Goal: Task Accomplishment & Management: Use online tool/utility

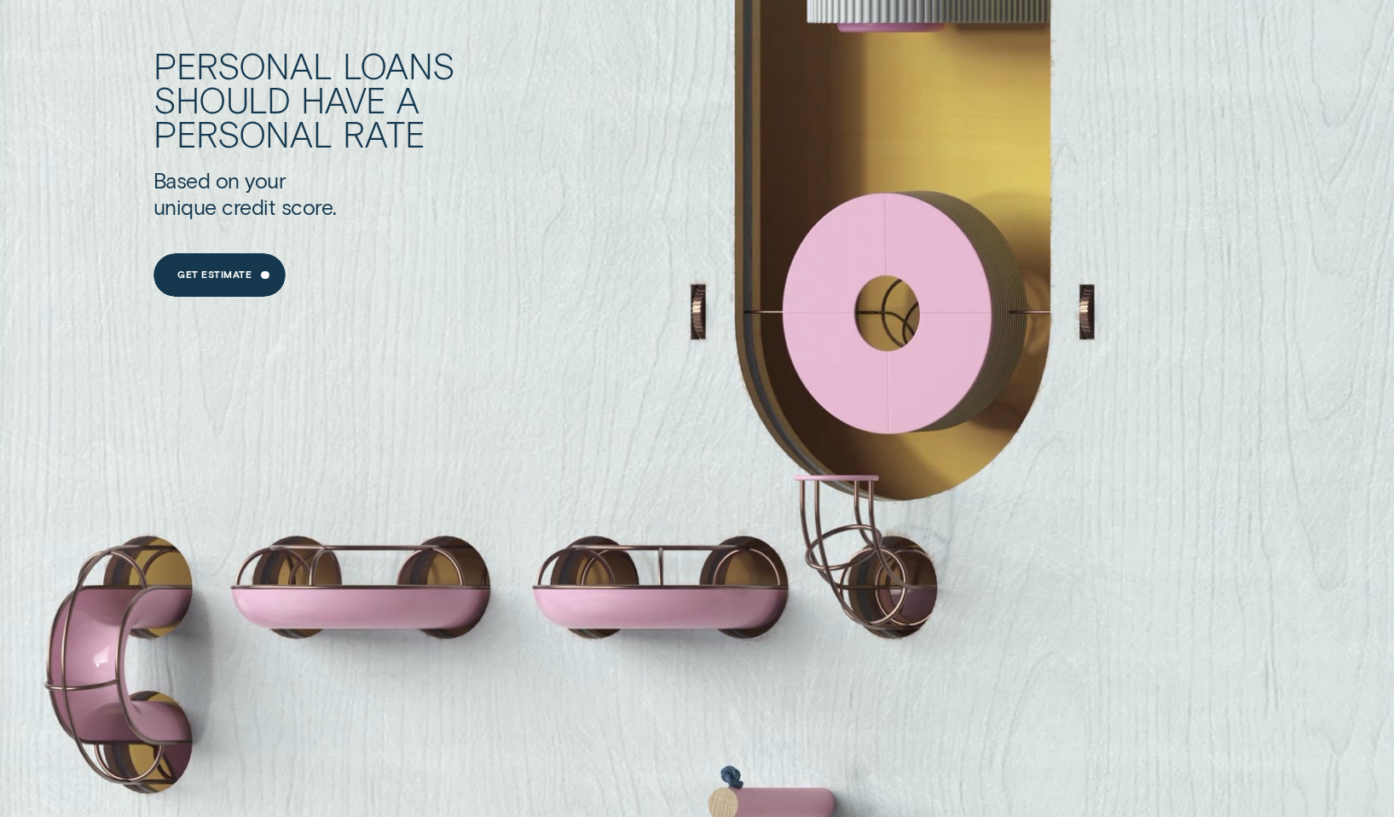
scroll to position [1876, 0]
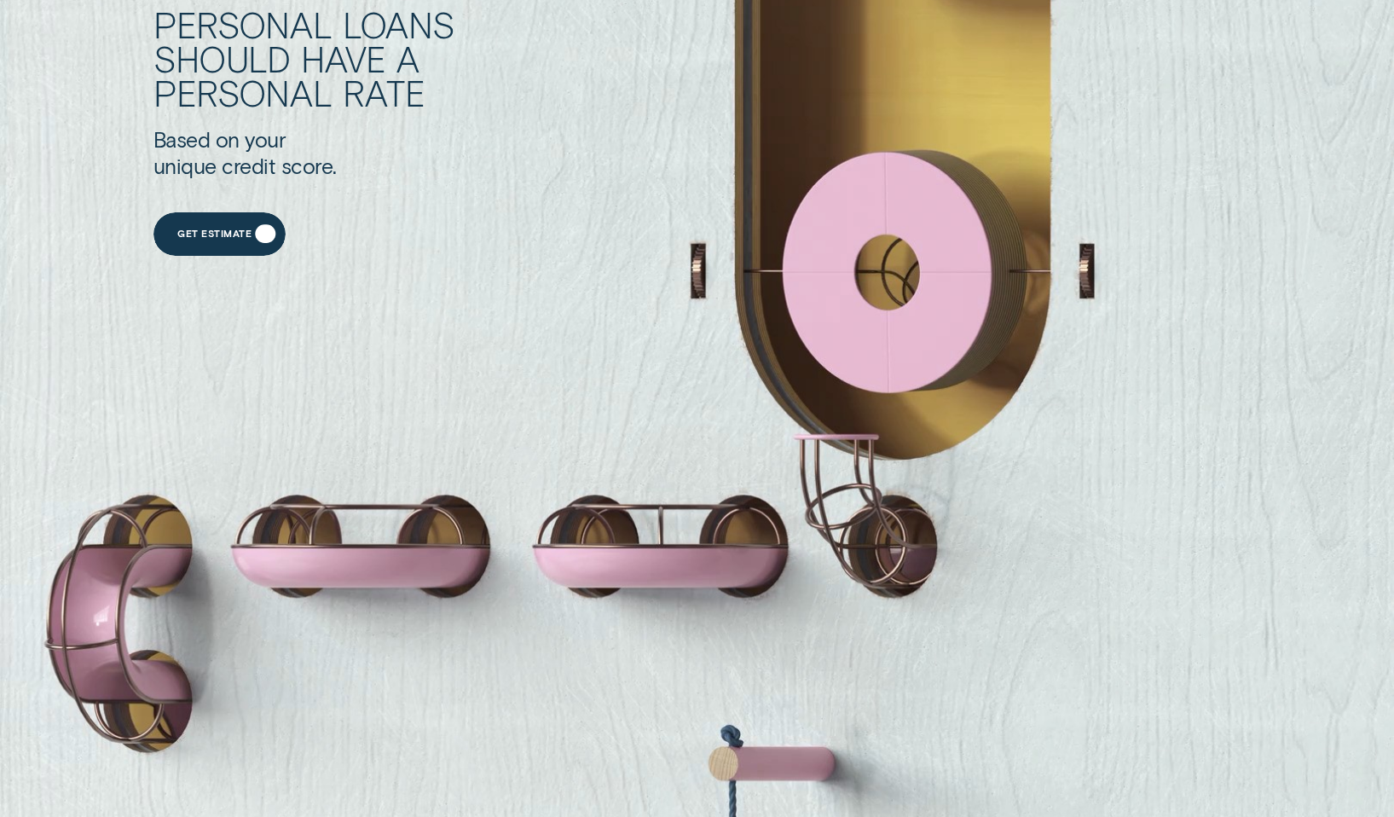
click at [226, 234] on div "Get Estimate" at bounding box center [214, 236] width 74 height 9
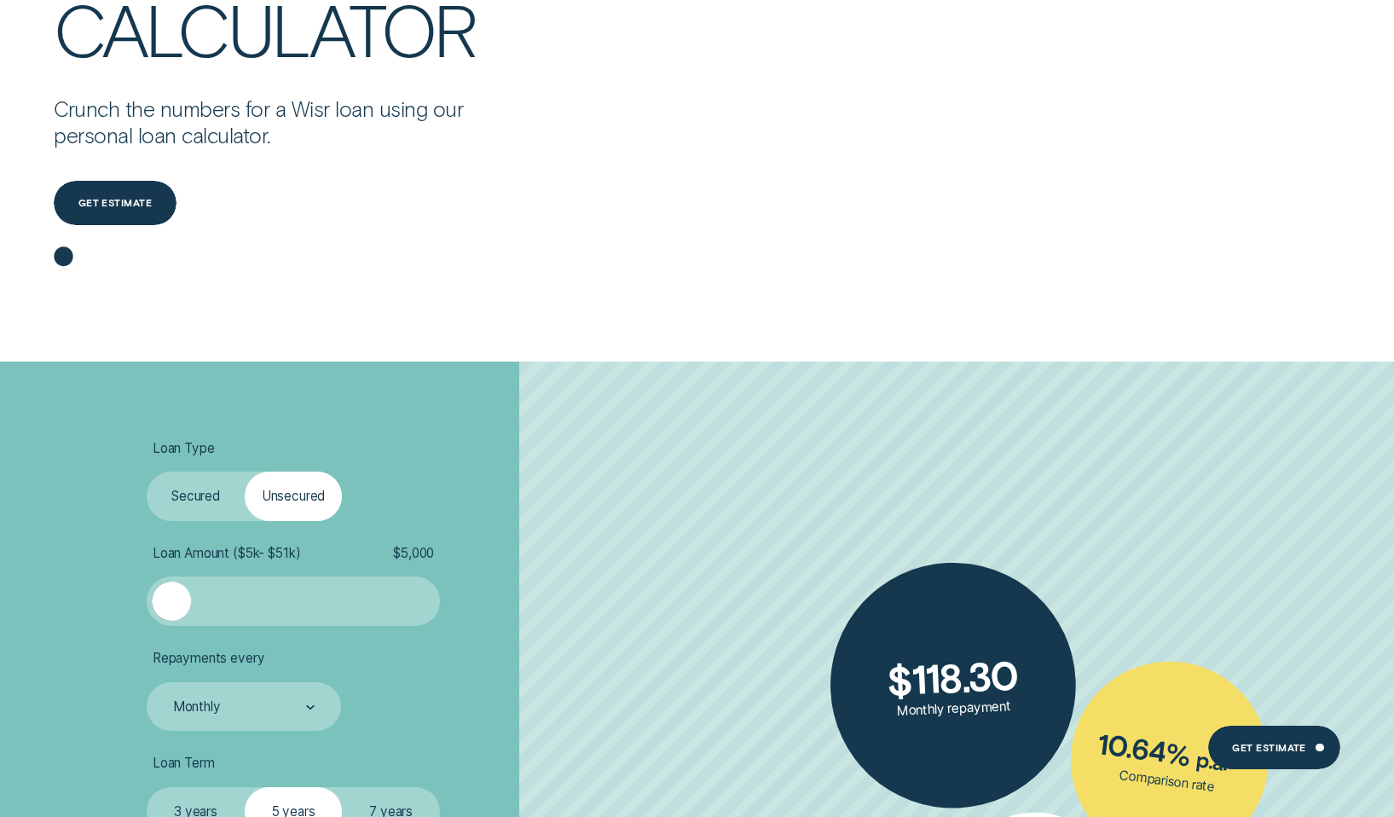
scroll to position [512, 0]
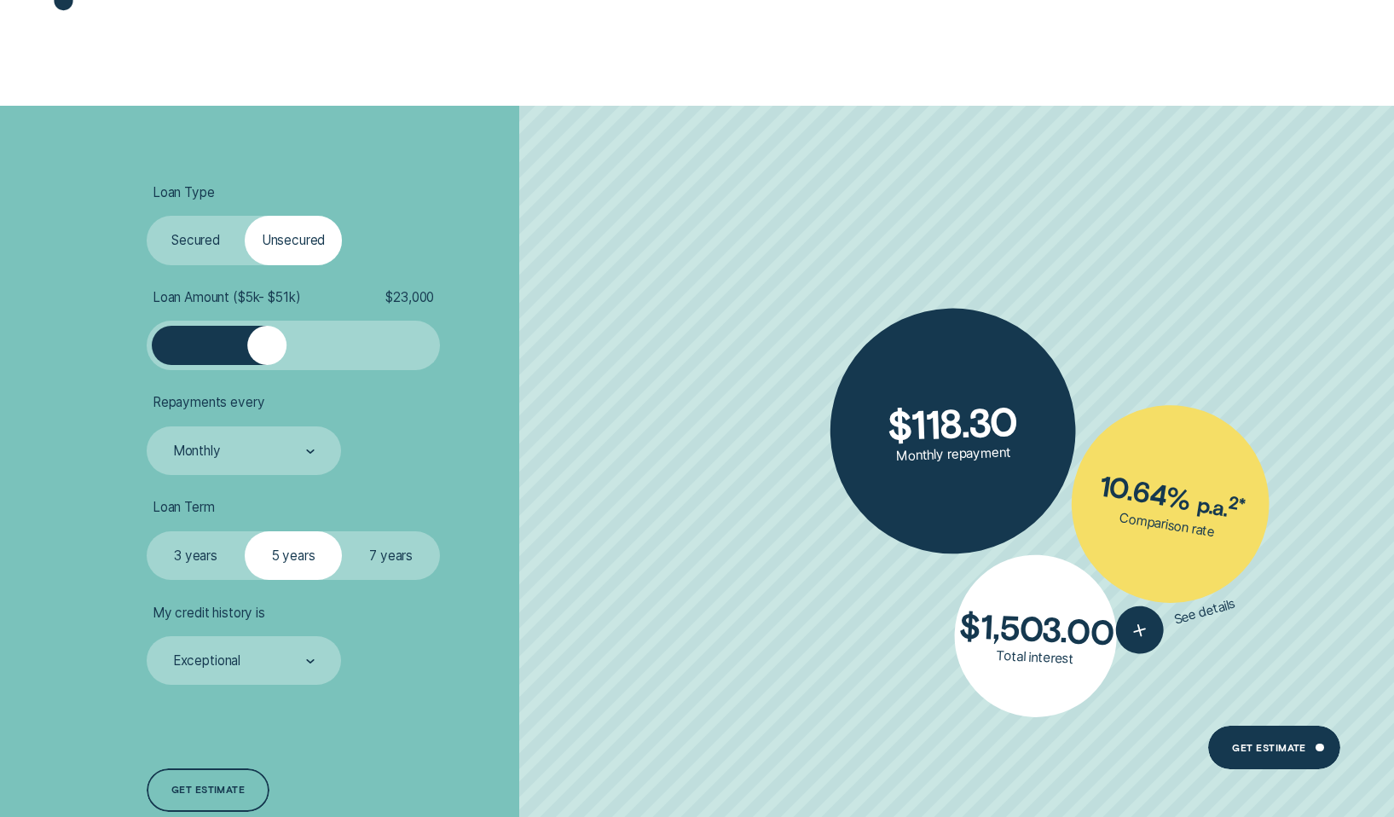
click at [264, 348] on div at bounding box center [293, 345] width 244 height 39
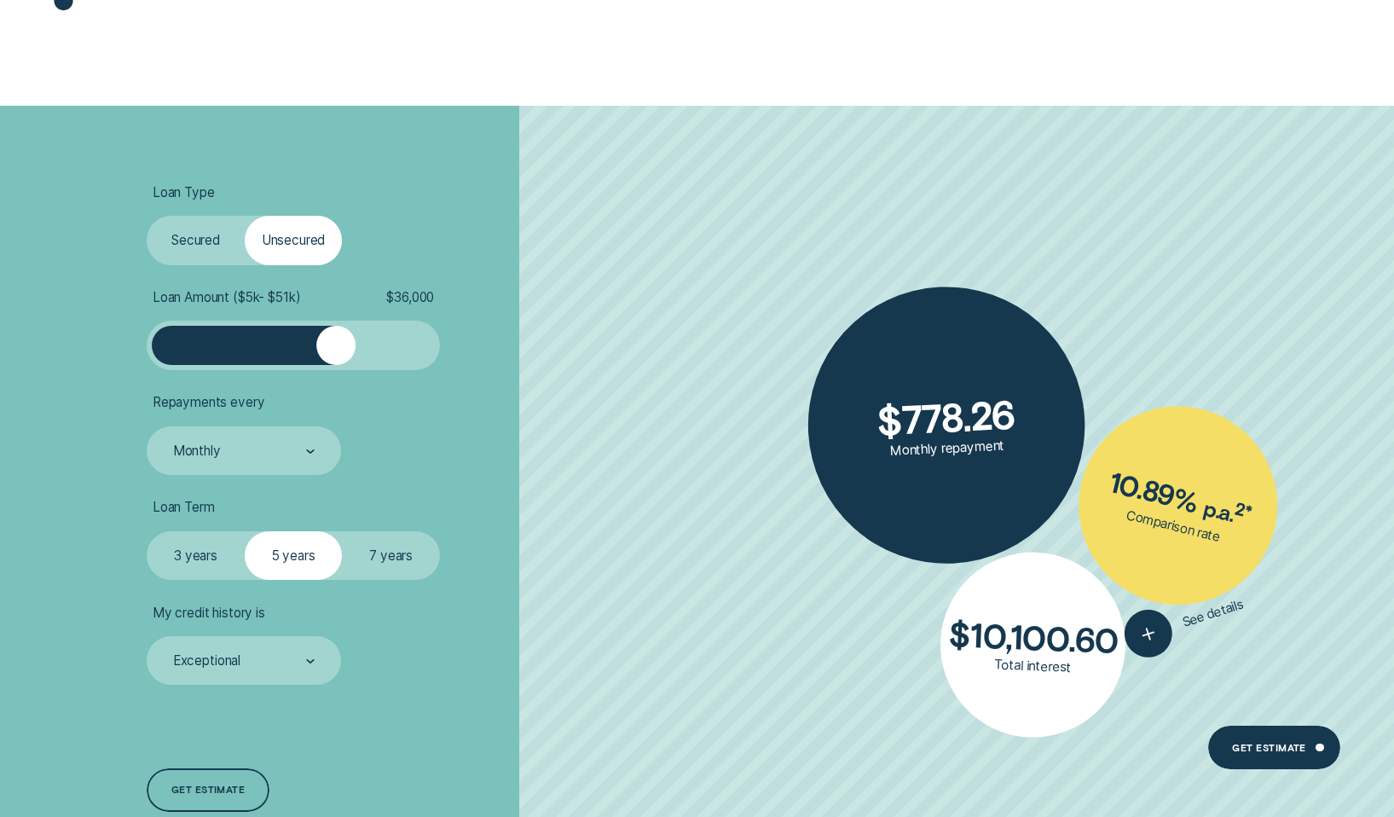
drag, startPoint x: 264, startPoint y: 348, endPoint x: 298, endPoint y: 326, distance: 40.0
click at [334, 350] on div at bounding box center [335, 345] width 39 height 39
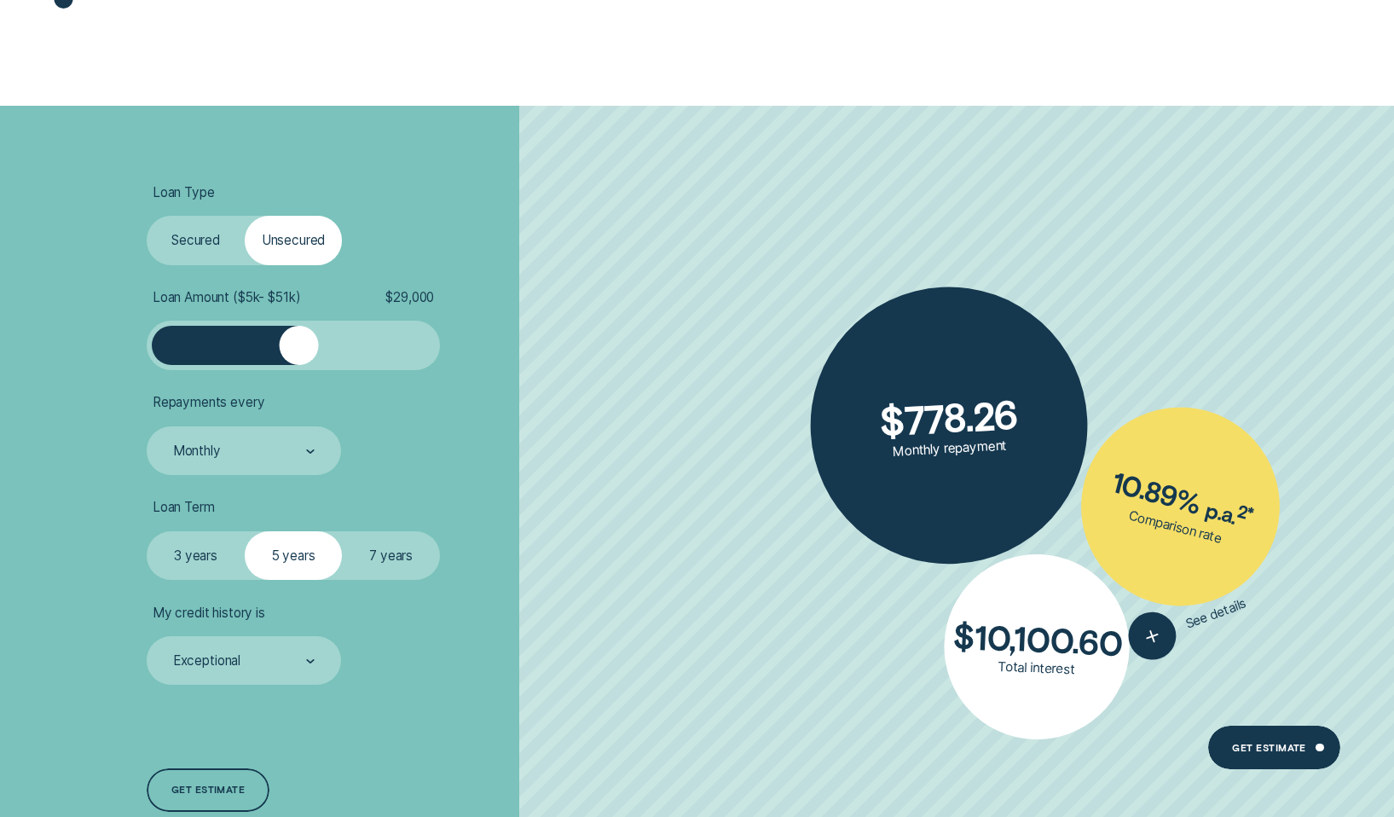
click at [187, 221] on label "Secured" at bounding box center [196, 240] width 98 height 49
click at [147, 216] on input "Secured" at bounding box center [147, 216] width 0 height 0
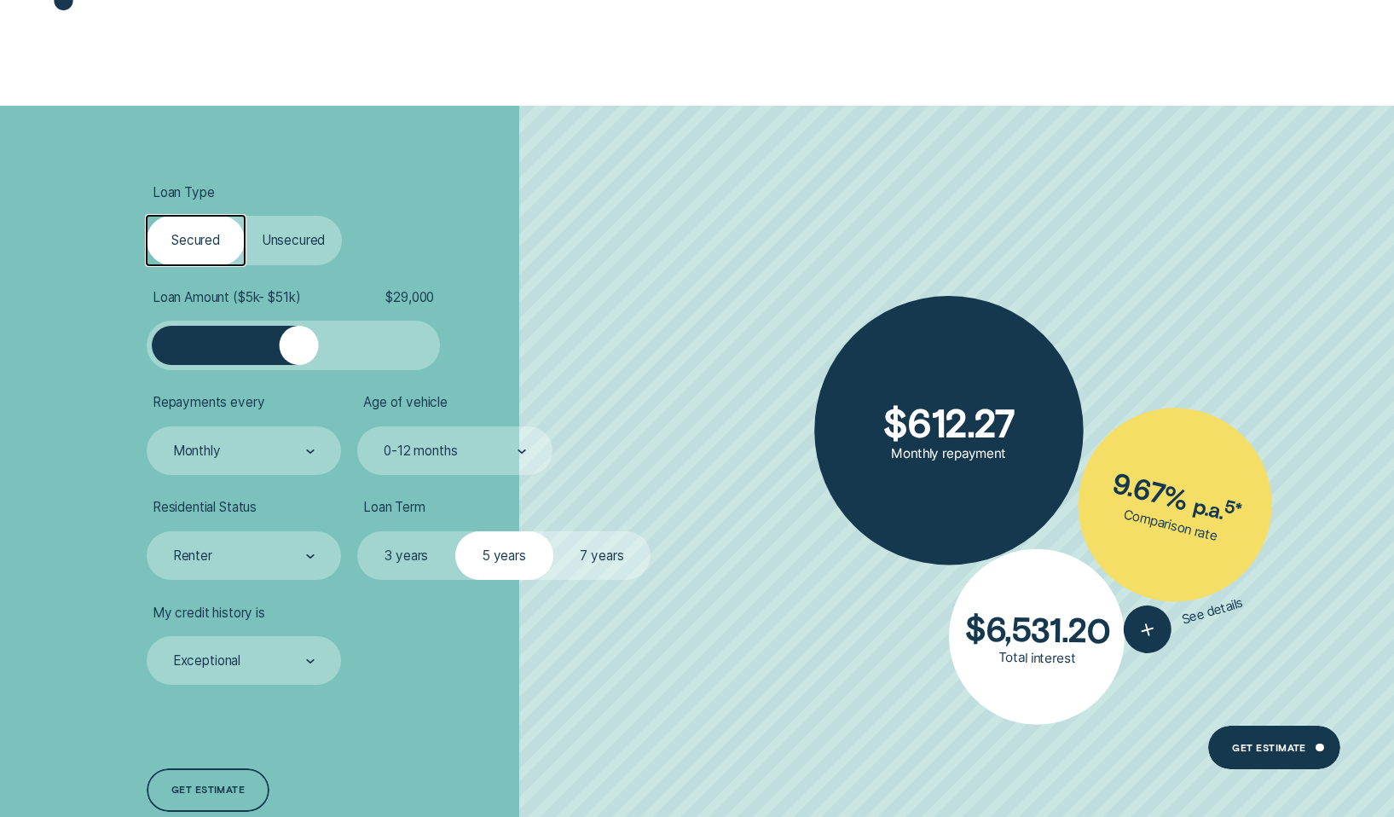
click at [268, 234] on label "Unsecured" at bounding box center [294, 240] width 98 height 49
click at [245, 216] on input "Unsecured" at bounding box center [245, 216] width 0 height 0
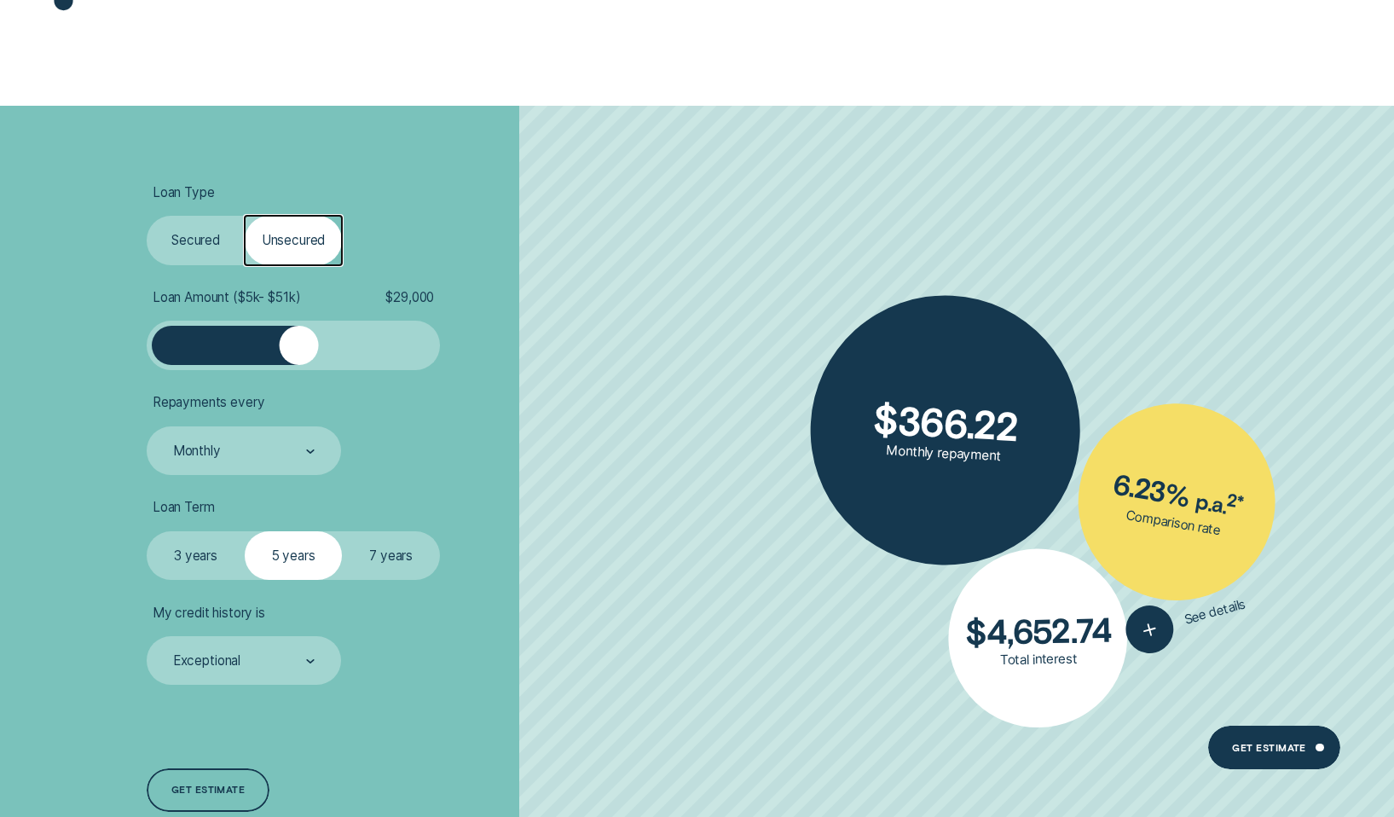
click at [202, 235] on label "Secured" at bounding box center [196, 240] width 98 height 49
click at [147, 216] on input "Secured" at bounding box center [147, 216] width 0 height 0
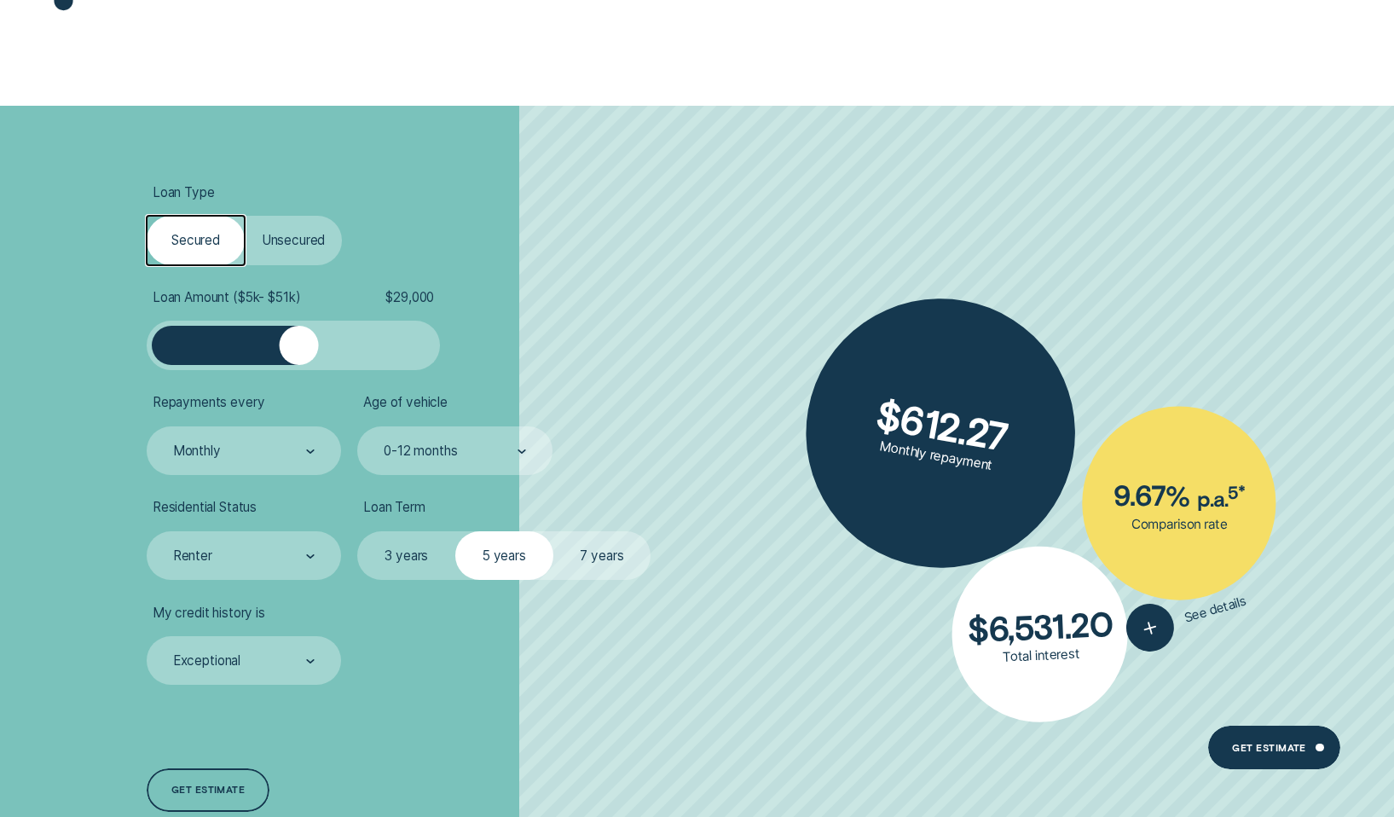
click at [336, 237] on label "Unsecured" at bounding box center [294, 240] width 98 height 49
click at [245, 216] on input "Unsecured" at bounding box center [245, 216] width 0 height 0
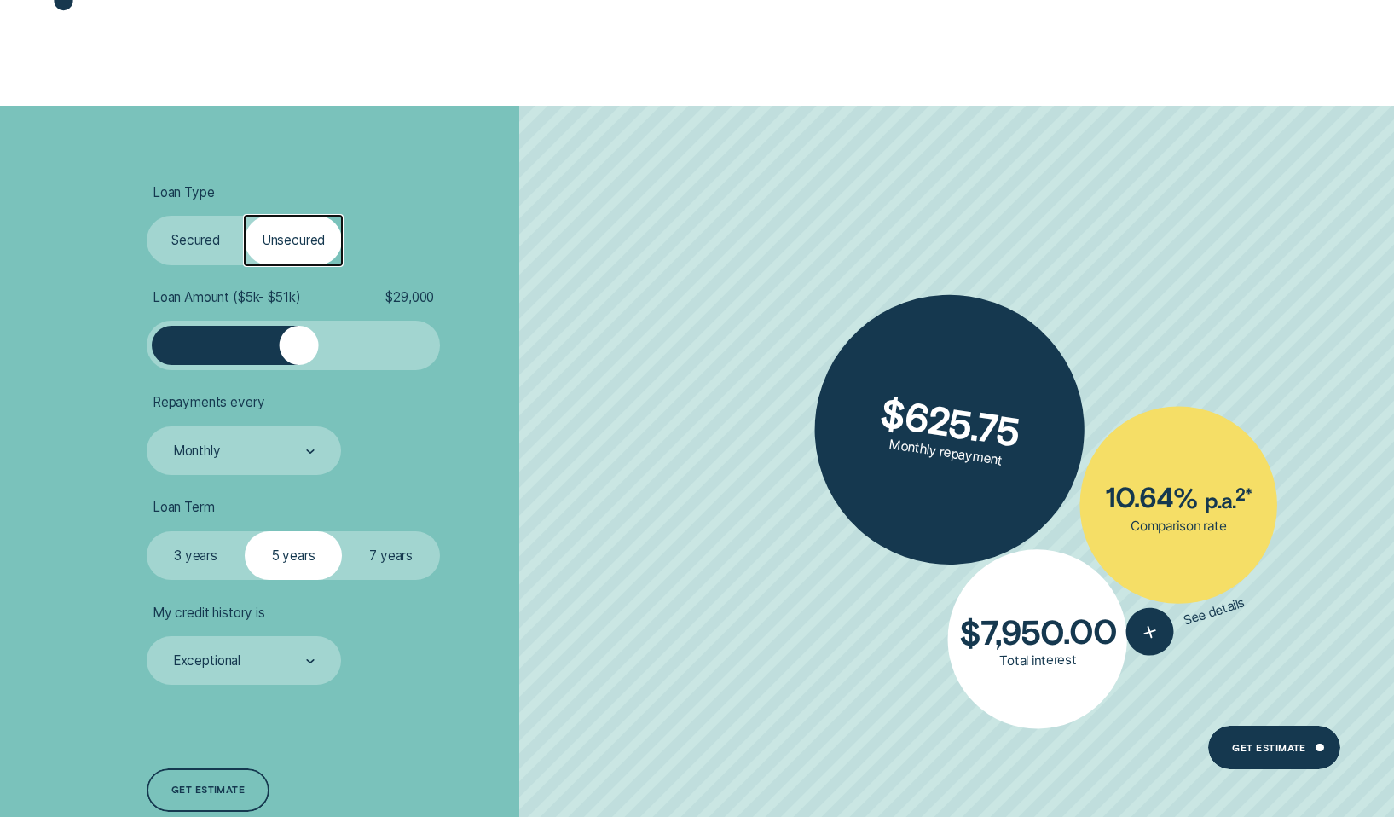
click at [170, 240] on label "Secured" at bounding box center [196, 240] width 98 height 49
click at [147, 216] on input "Secured" at bounding box center [147, 216] width 0 height 0
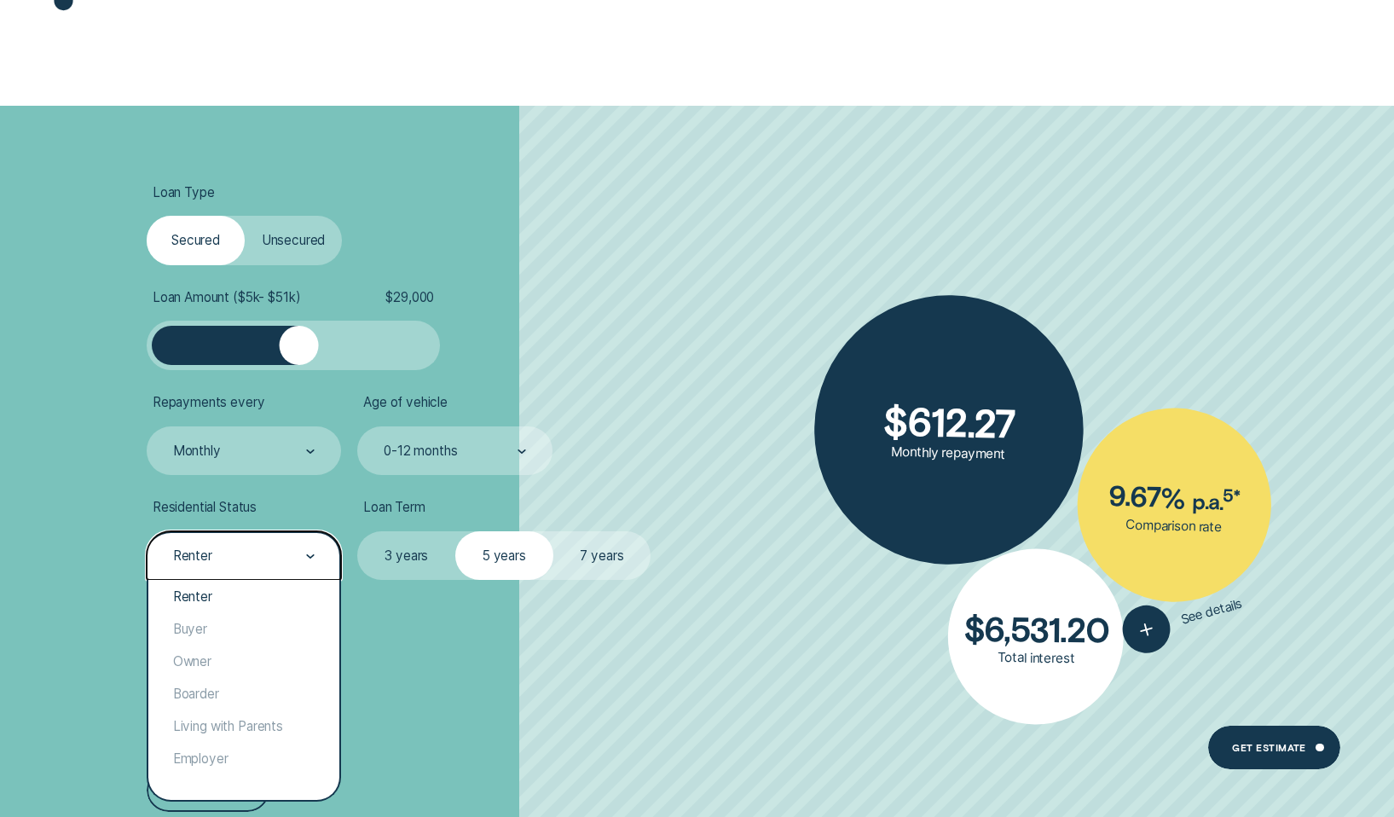
click at [229, 570] on div "Renter" at bounding box center [244, 555] width 194 height 49
click at [292, 223] on label "Unsecured" at bounding box center [294, 240] width 98 height 49
click at [245, 216] on input "Unsecured" at bounding box center [245, 216] width 0 height 0
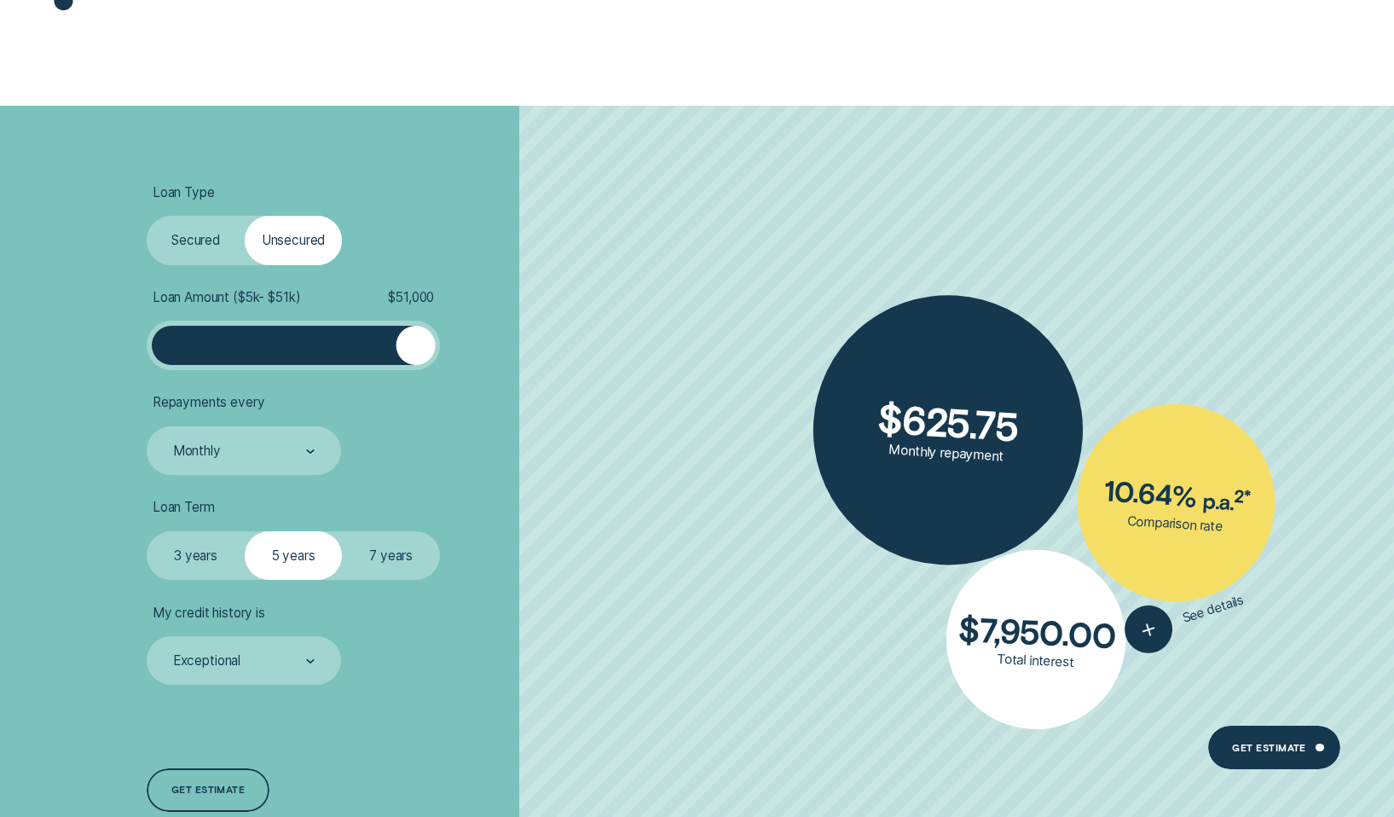
drag, startPoint x: 288, startPoint y: 350, endPoint x: 434, endPoint y: 368, distance: 147.0
click at [434, 368] on div "Loan Amount ( $5k - $51k ) $ 51,000" at bounding box center [293, 329] width 293 height 81
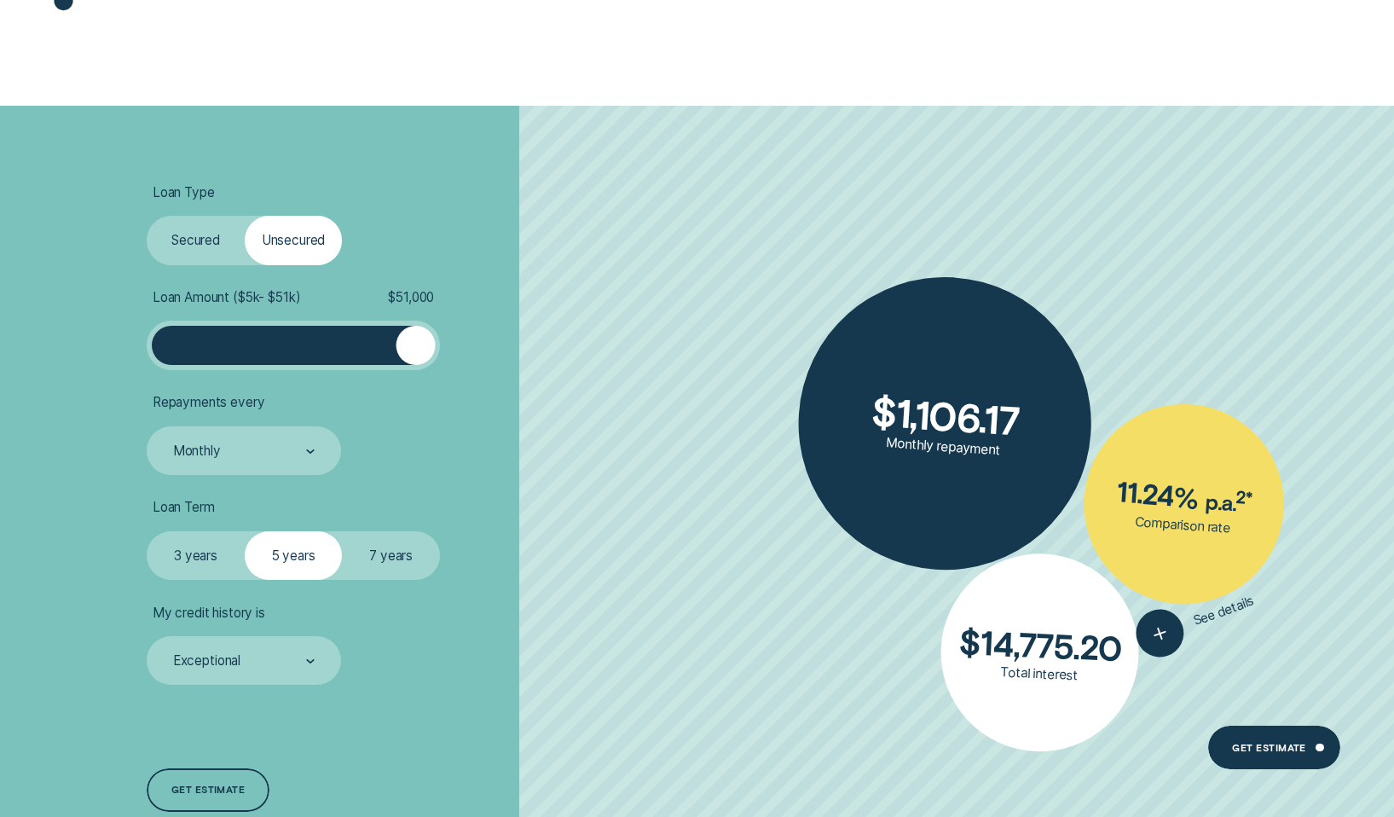
drag, startPoint x: 402, startPoint y: 360, endPoint x: 517, endPoint y: 361, distance: 114.3
click at [517, 361] on li "Loan Amount ( $5k - $51k ) $ 51,000" at bounding box center [371, 329] width 449 height 81
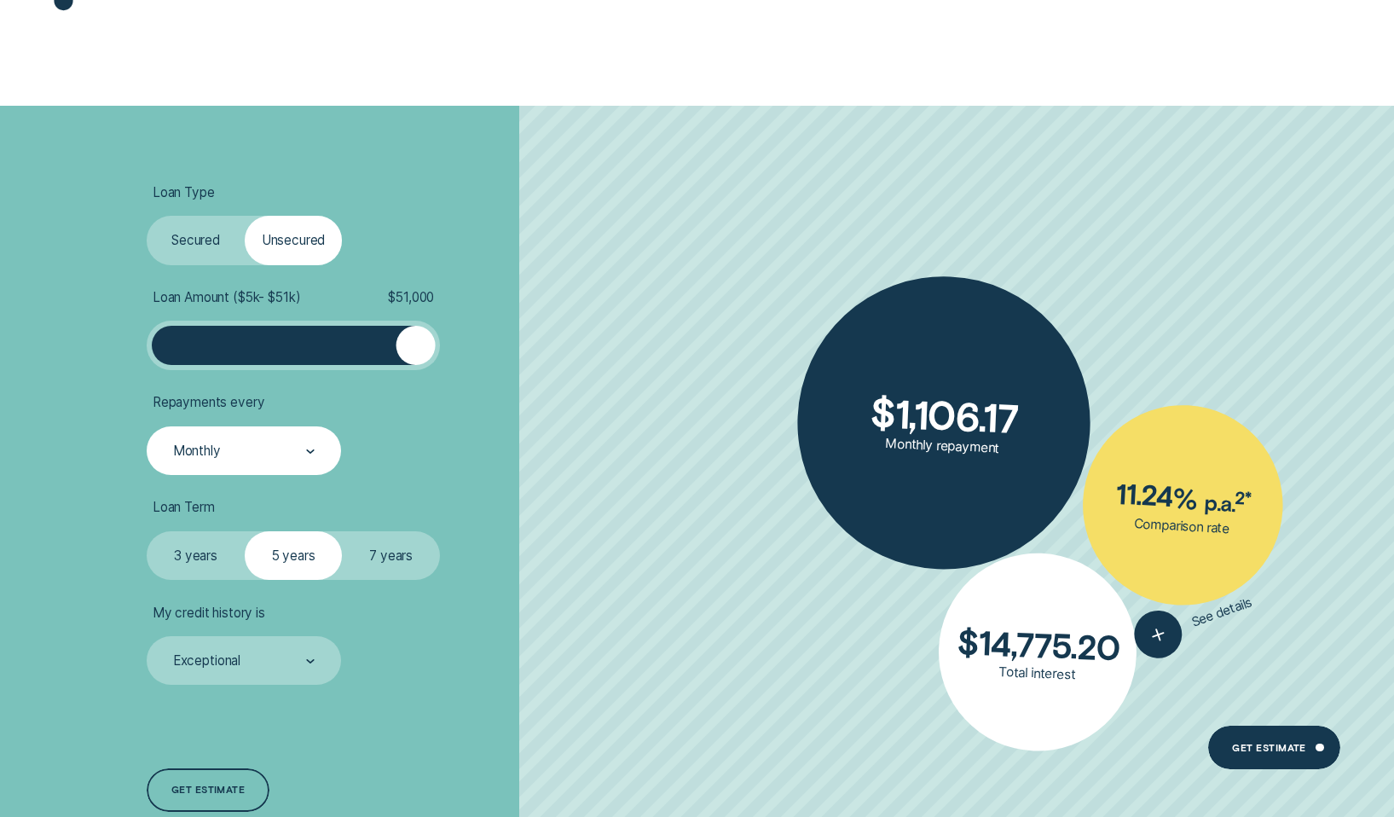
click at [215, 463] on div "Monthly" at bounding box center [244, 450] width 194 height 49
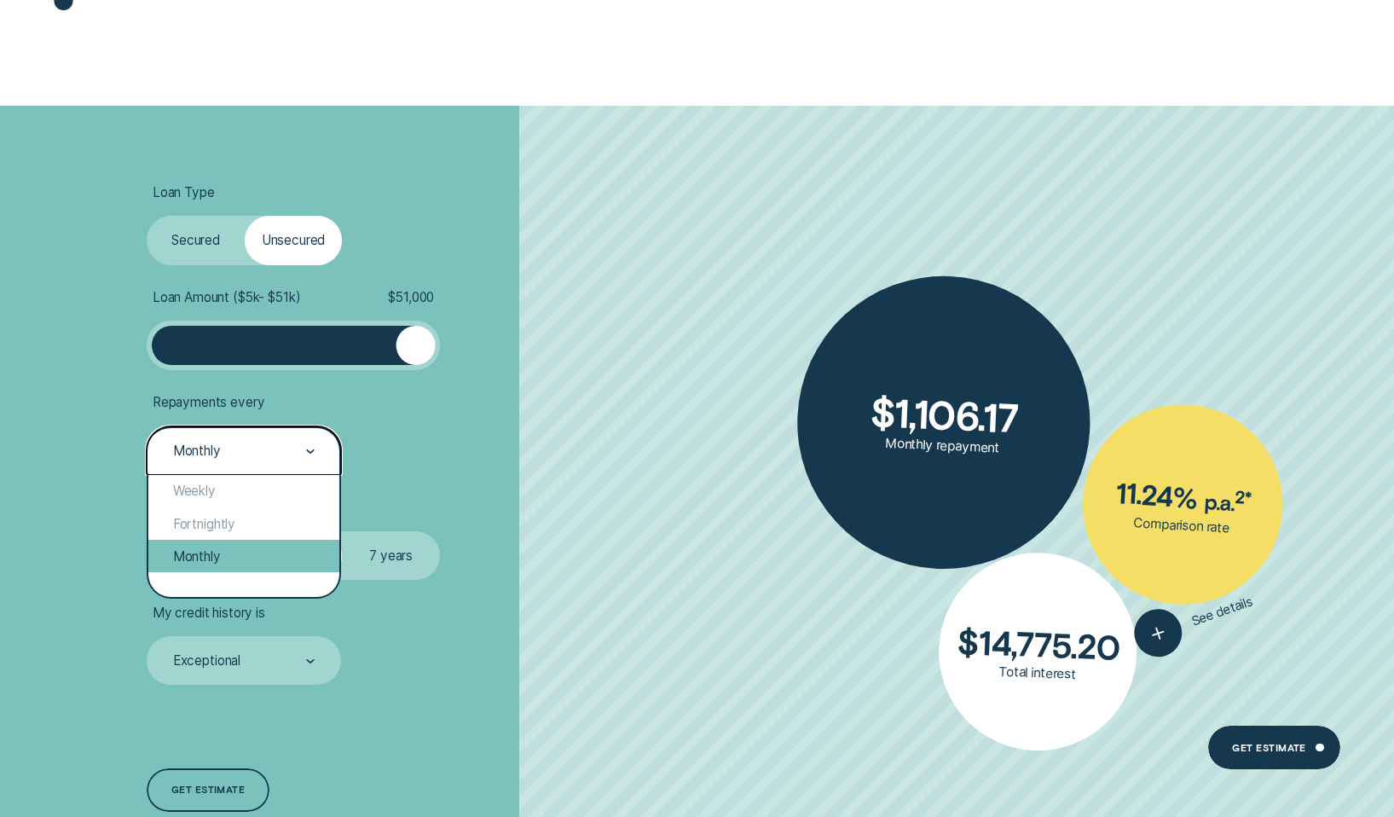
click at [200, 563] on div "Monthly" at bounding box center [243, 556] width 191 height 32
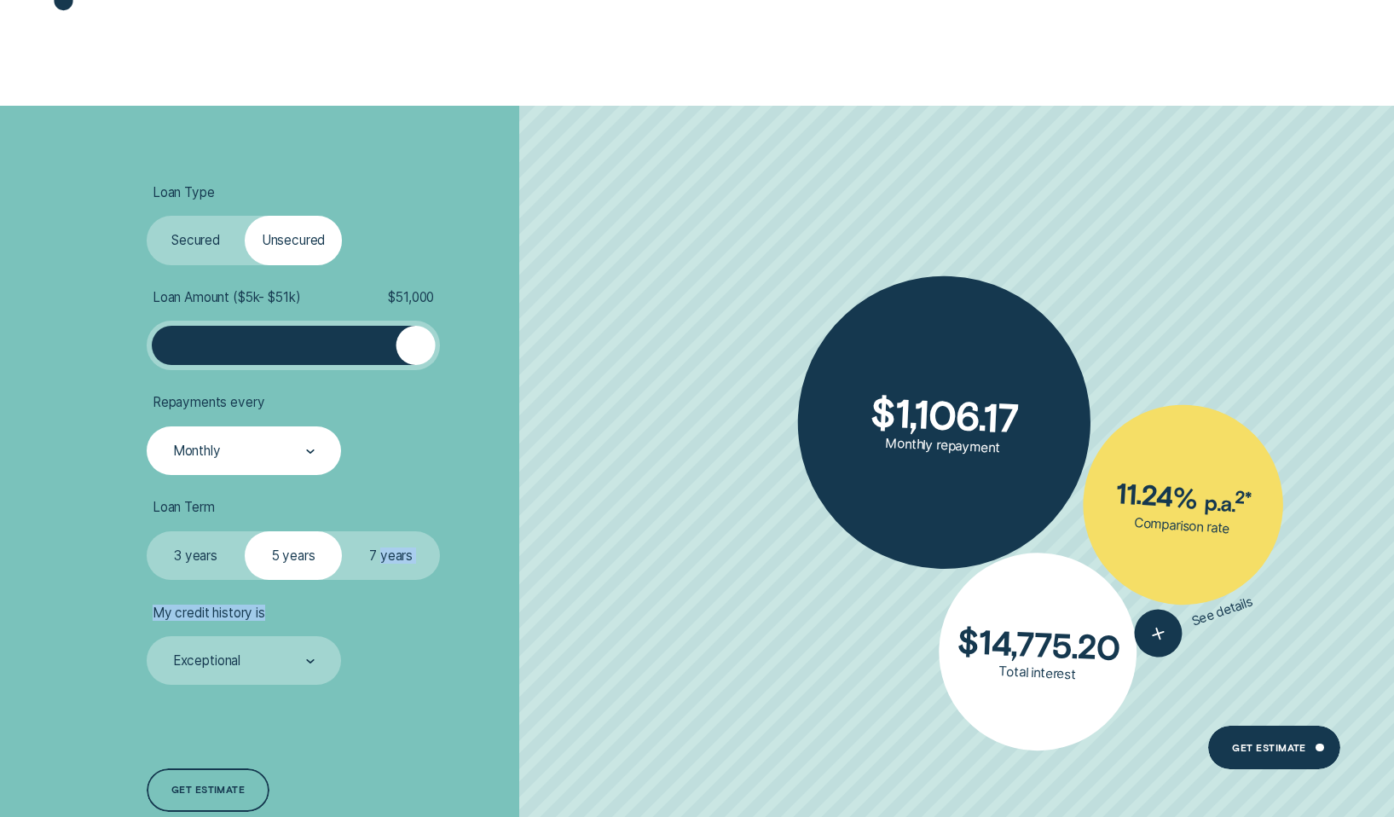
drag, startPoint x: 379, startPoint y: 558, endPoint x: 572, endPoint y: 598, distance: 196.6
click at [572, 598] on ul "Loan Type Select Loan Type Secured Unsecured Loan Amount ( $5k - $51k ) $ 51,00…" at bounding box center [371, 434] width 449 height 500
click at [552, 632] on li "My credit history is Exceptional" at bounding box center [371, 644] width 449 height 81
click at [192, 255] on label "Secured" at bounding box center [196, 240] width 98 height 49
click at [147, 216] on input "Secured" at bounding box center [147, 216] width 0 height 0
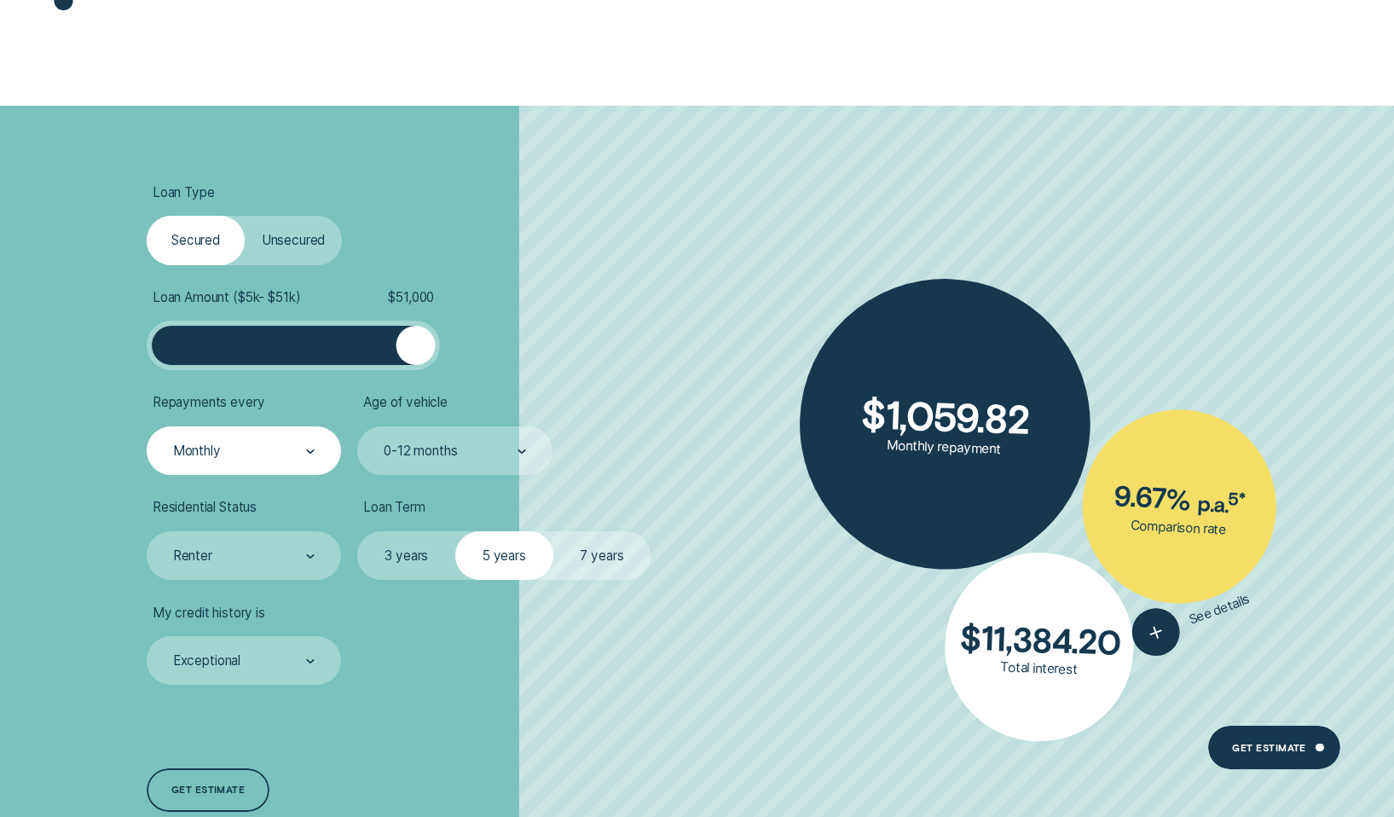
click at [303, 254] on label "Unsecured" at bounding box center [294, 240] width 98 height 49
click at [245, 216] on input "Unsecured" at bounding box center [245, 216] width 0 height 0
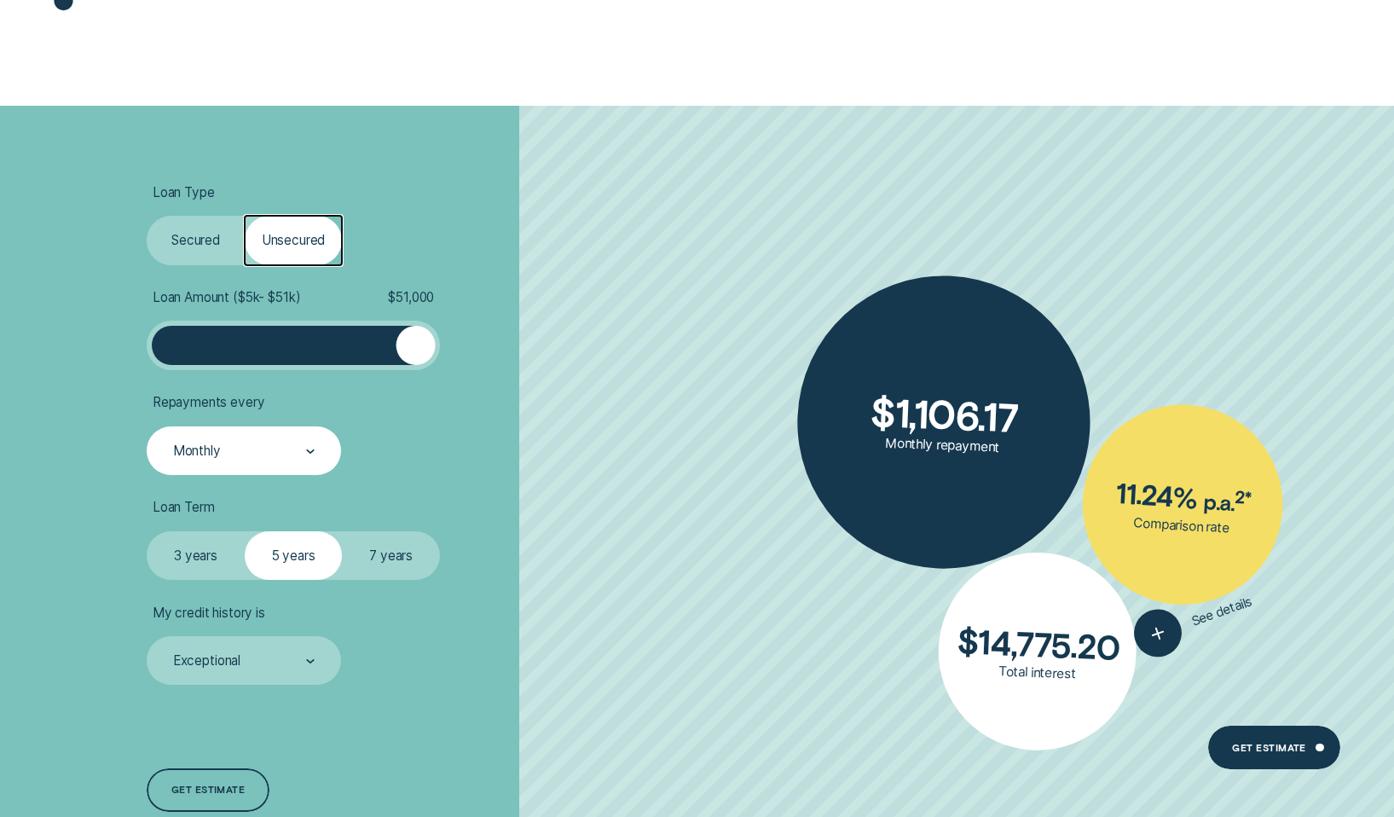
click at [202, 553] on label "3 years" at bounding box center [196, 555] width 98 height 49
click at [147, 531] on input "3 years" at bounding box center [147, 531] width 0 height 0
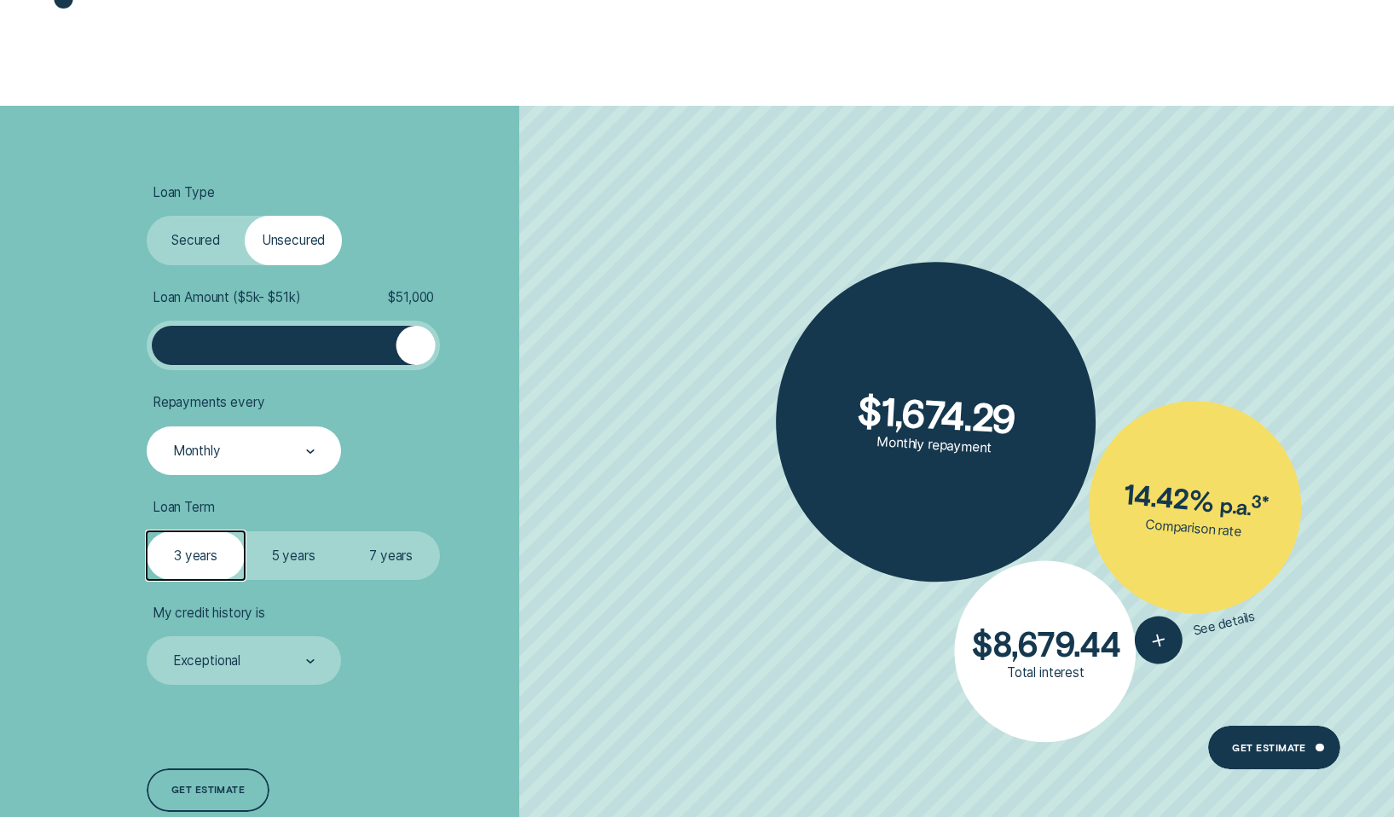
click at [343, 552] on label "7 years" at bounding box center [391, 555] width 98 height 49
click at [342, 531] on input "7 years" at bounding box center [342, 531] width 0 height 0
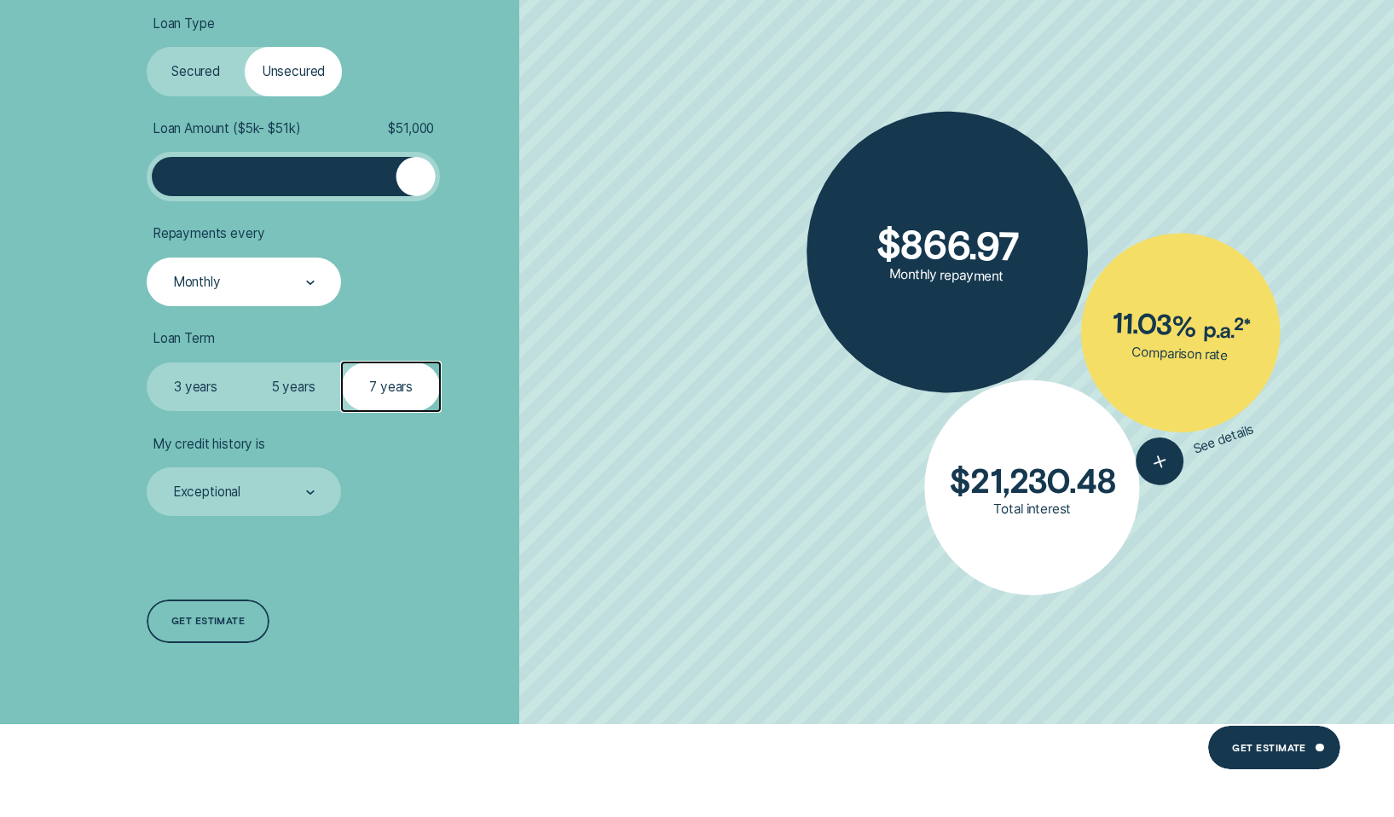
scroll to position [682, 0]
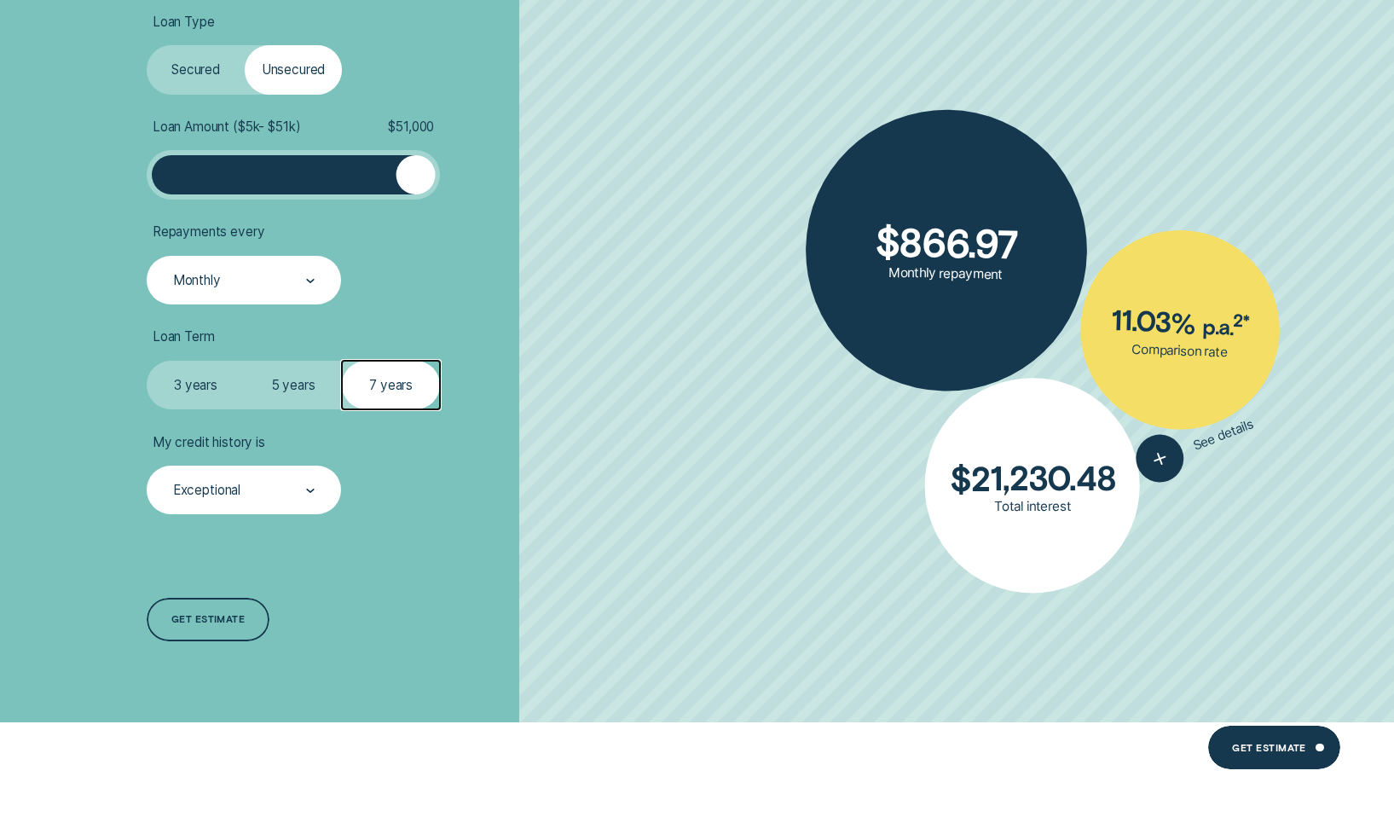
click at [281, 497] on div "Exceptional" at bounding box center [243, 491] width 144 height 18
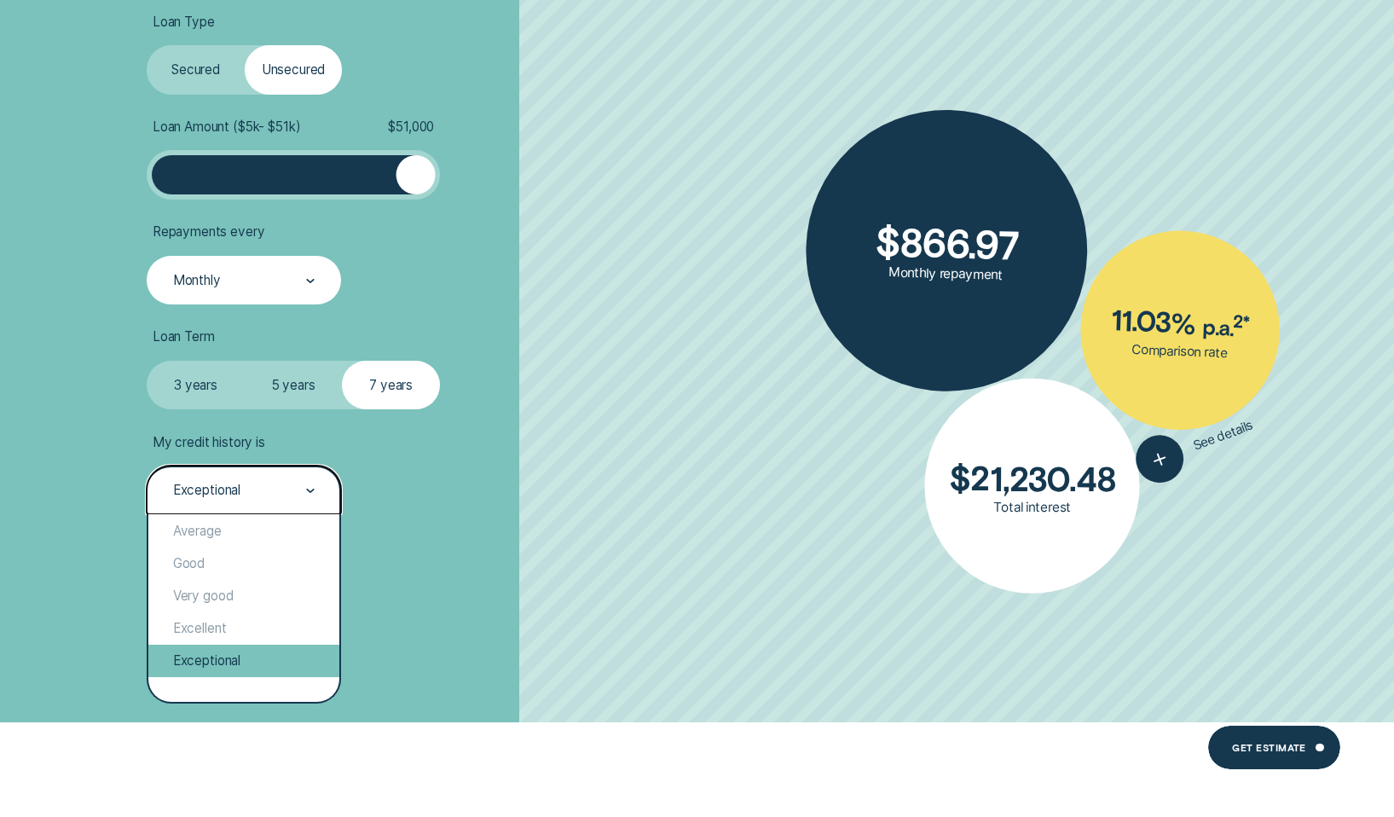
click at [241, 660] on div "Exceptional" at bounding box center [243, 661] width 191 height 32
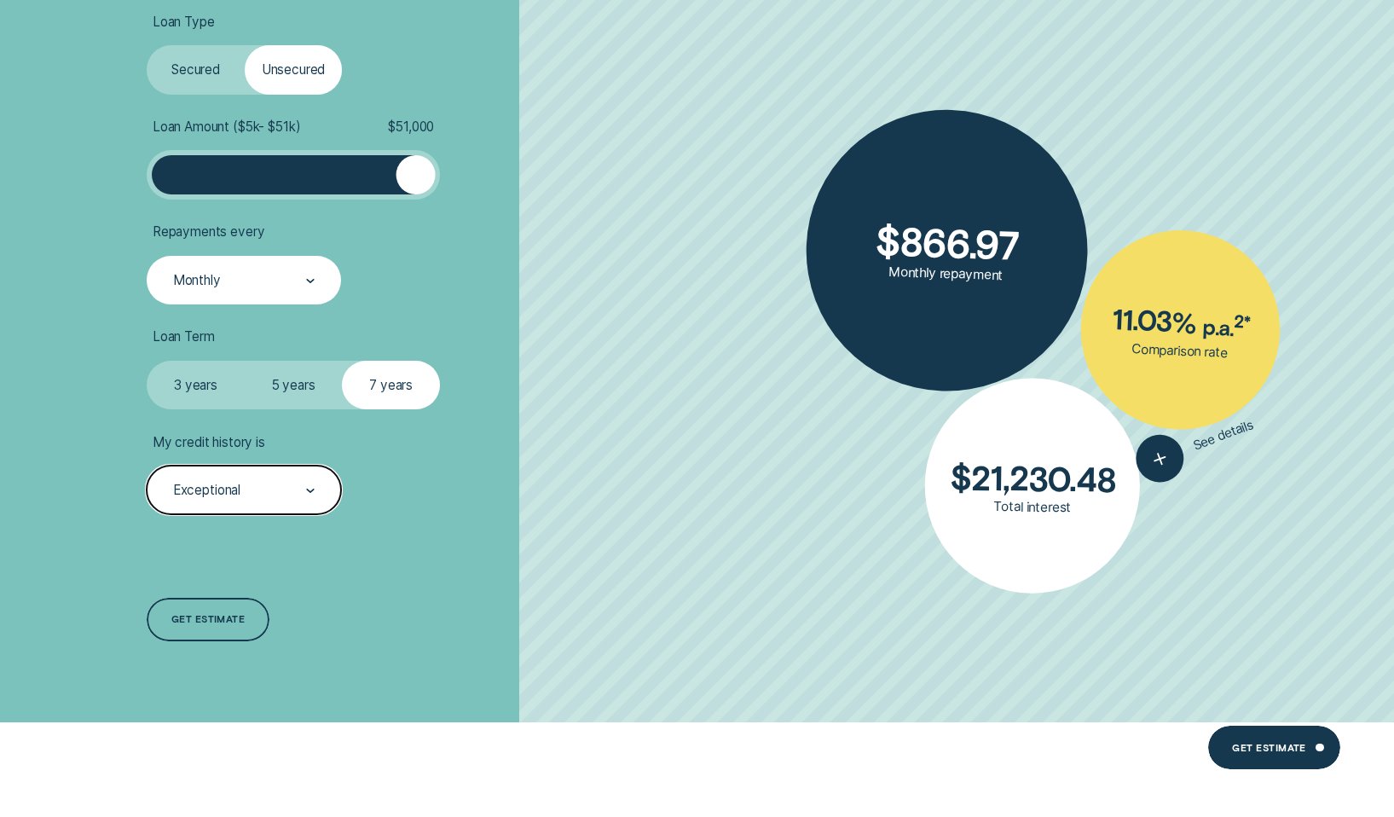
click at [243, 480] on div "Exceptional" at bounding box center [244, 490] width 194 height 49
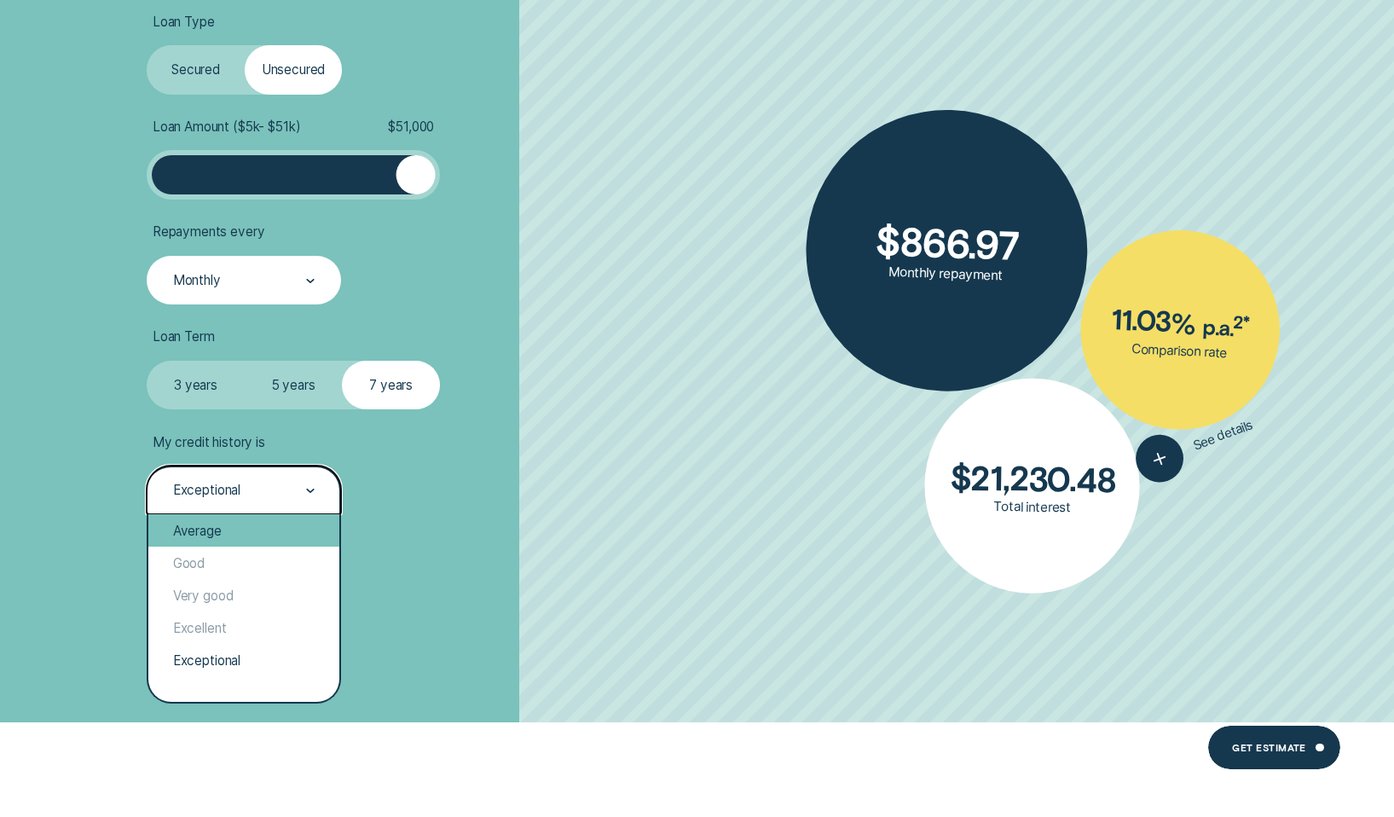
click at [227, 539] on div "Average" at bounding box center [243, 530] width 191 height 32
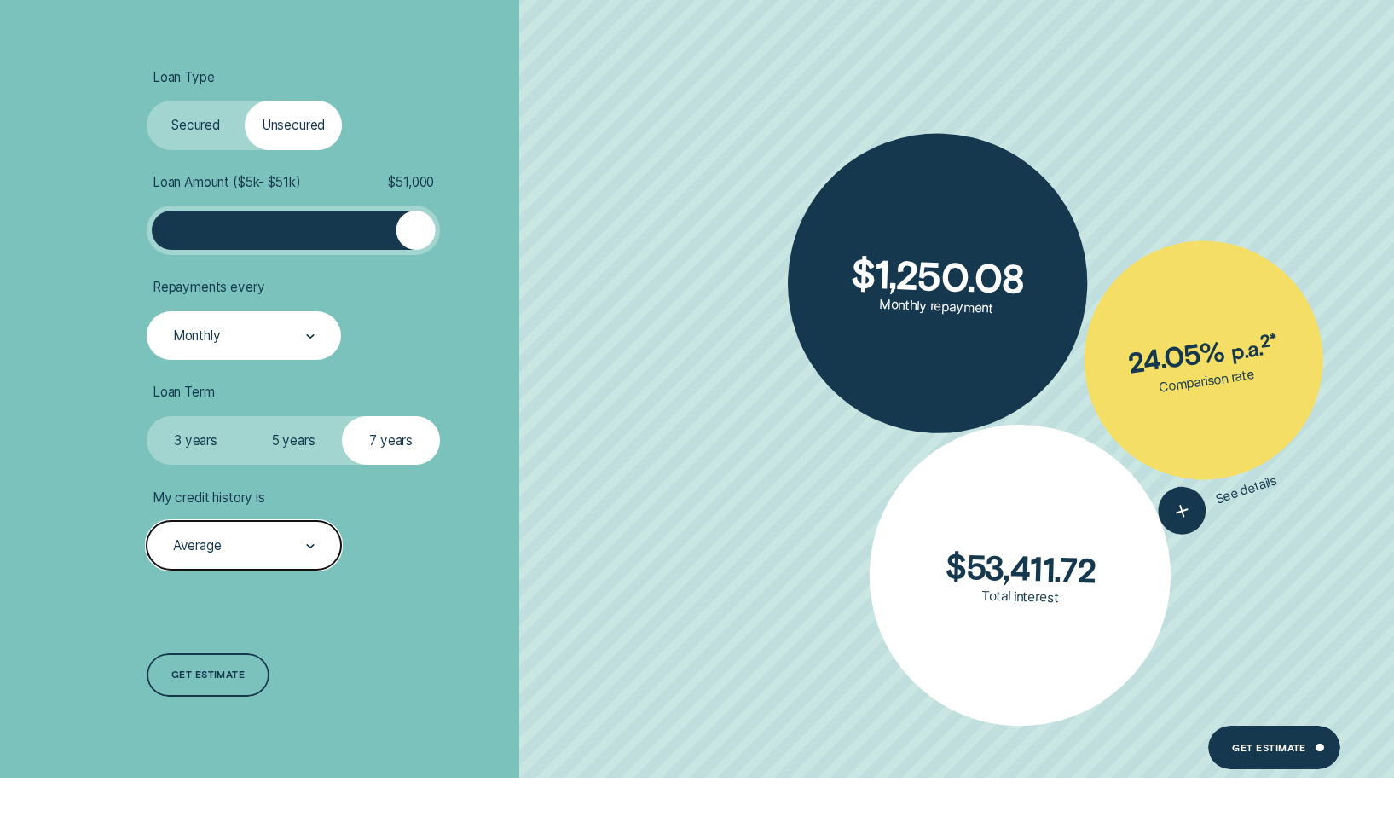
scroll to position [597, 0]
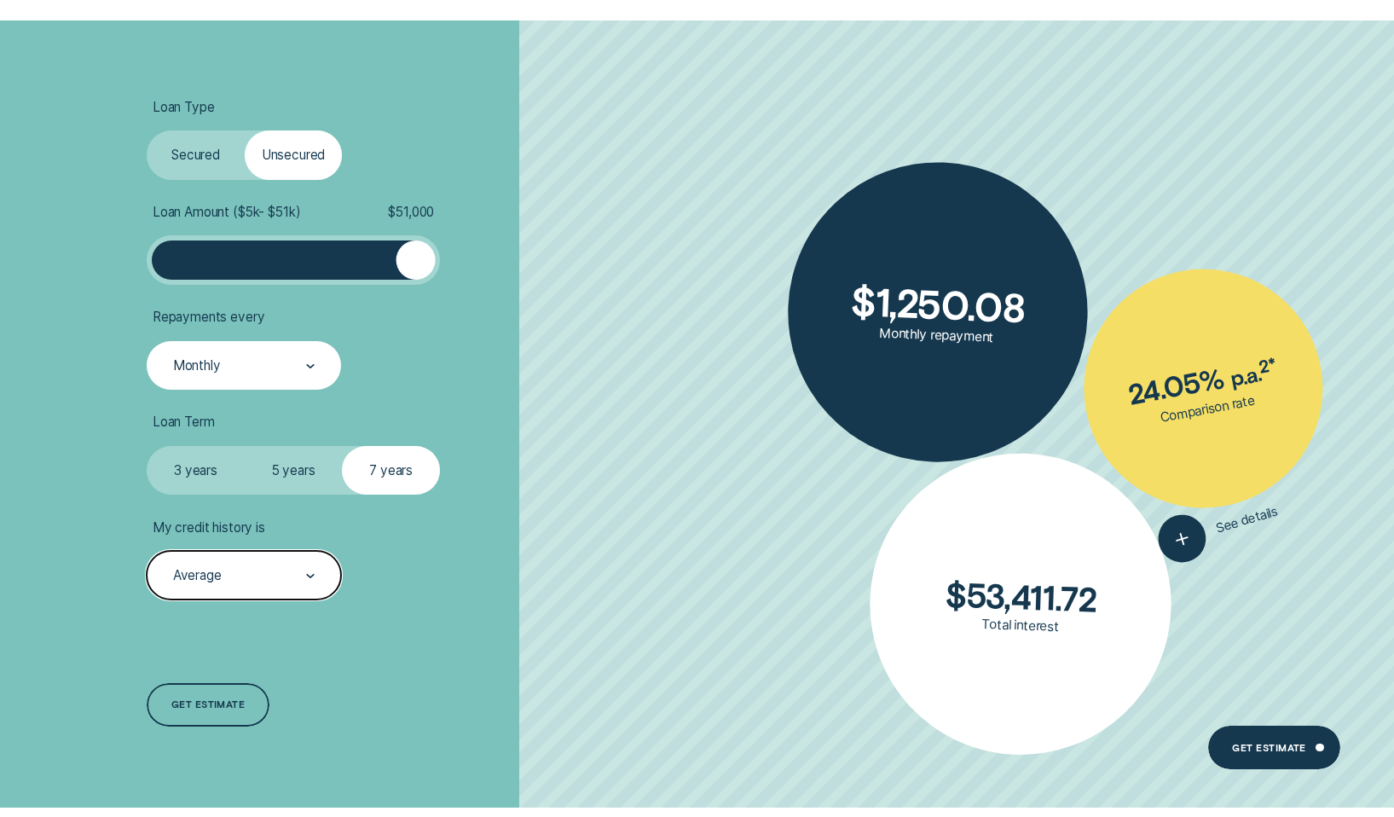
click at [244, 587] on div "Average" at bounding box center [244, 575] width 194 height 49
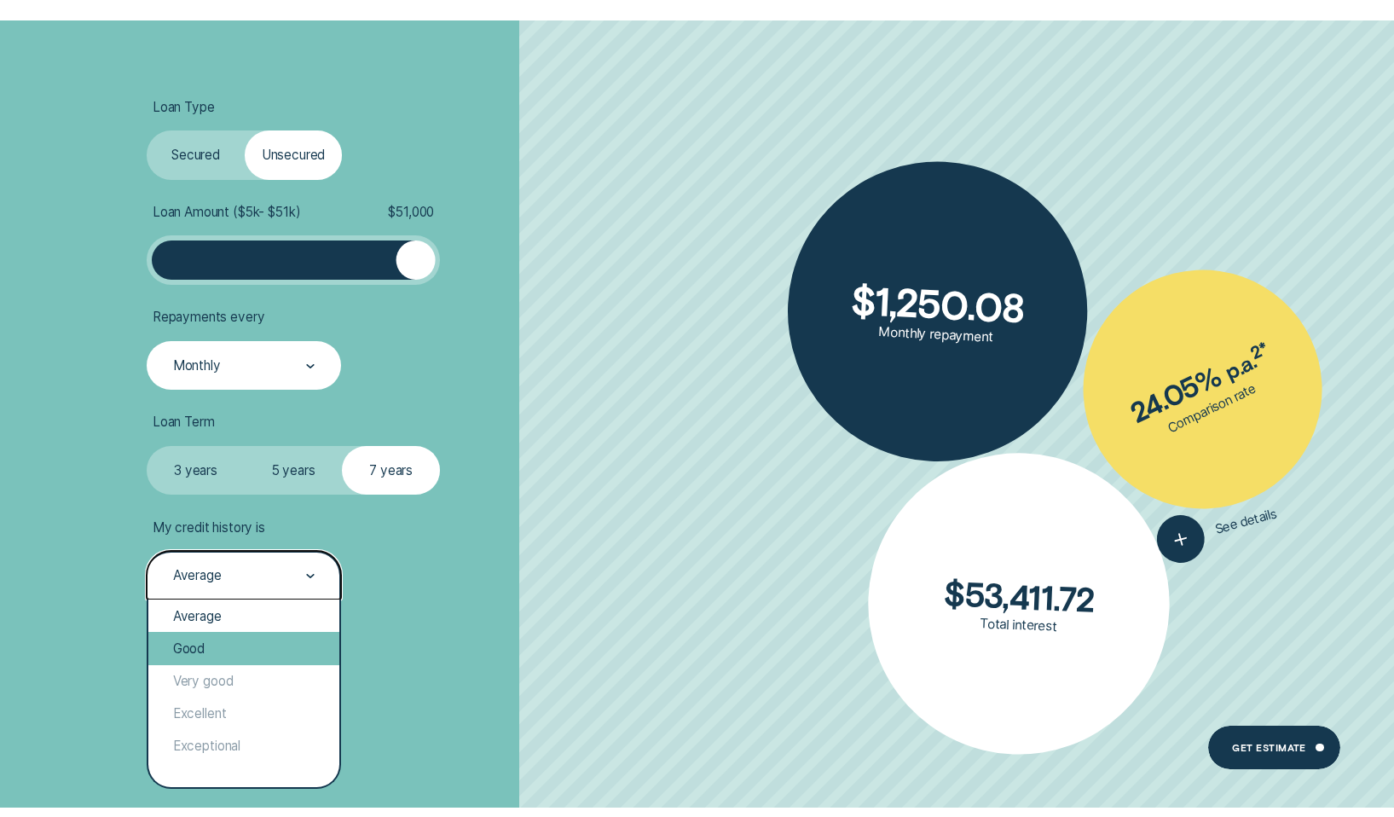
click at [282, 633] on div "Good" at bounding box center [243, 648] width 191 height 32
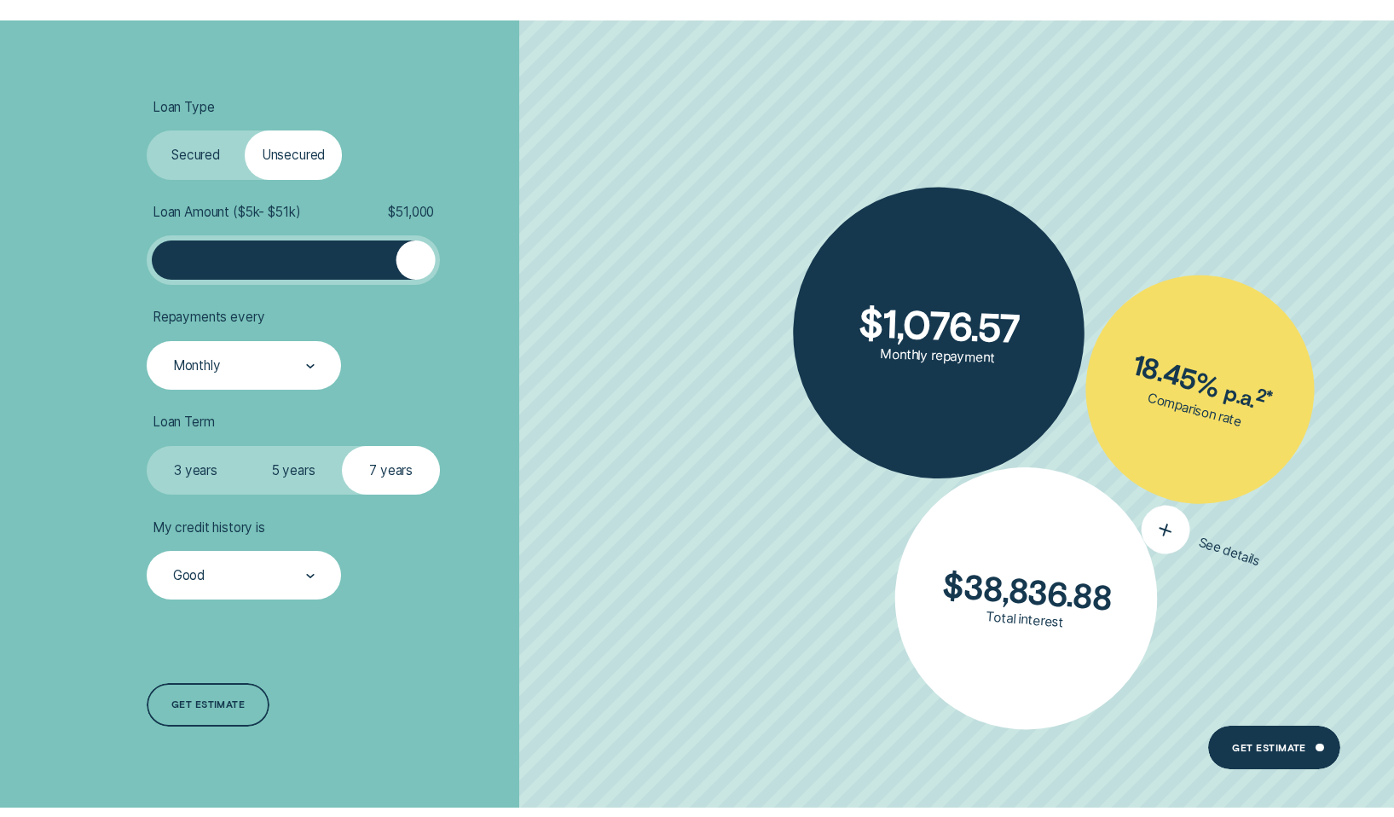
click at [1212, 527] on button "See details" at bounding box center [1200, 542] width 131 height 85
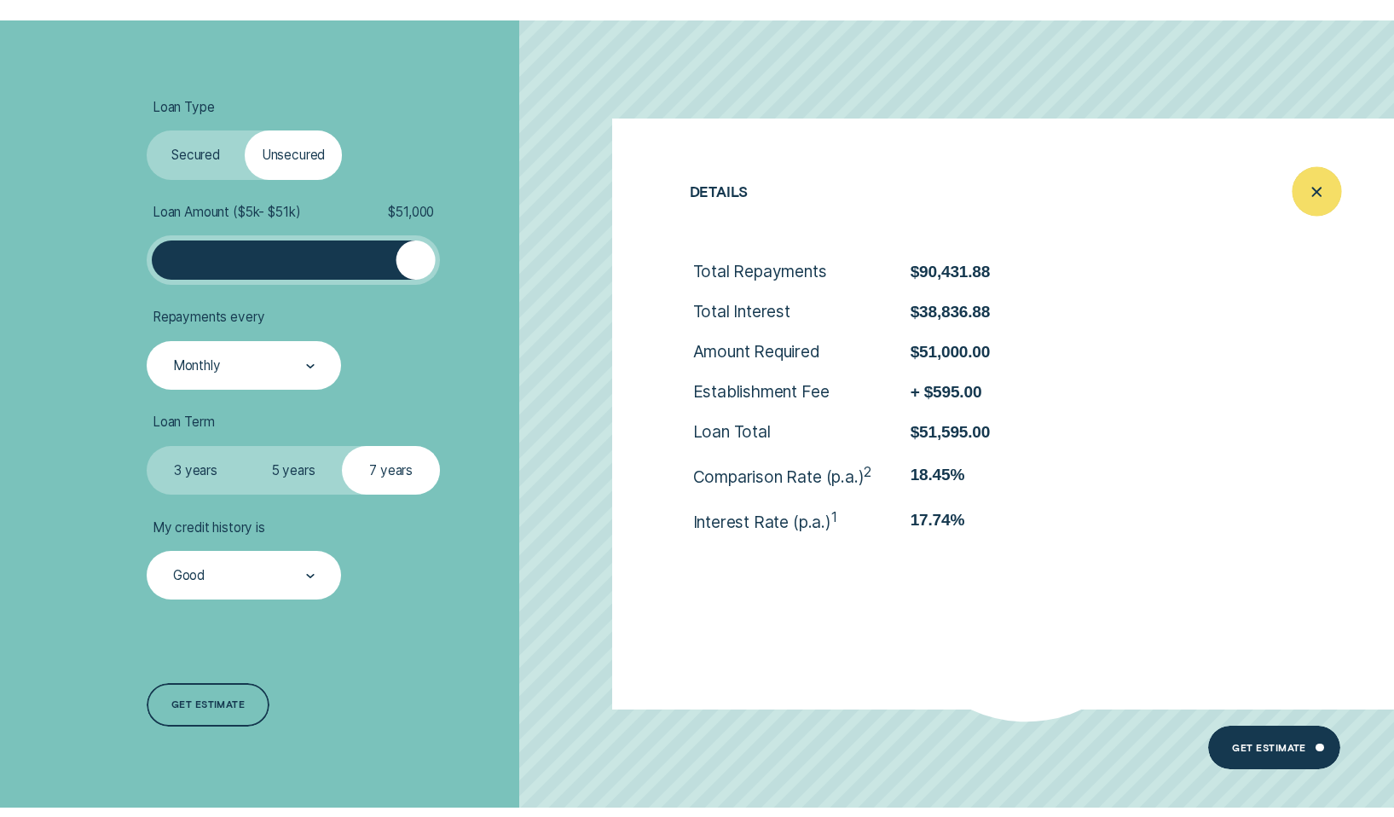
click at [1317, 200] on icon "Close loan details" at bounding box center [1316, 192] width 25 height 26
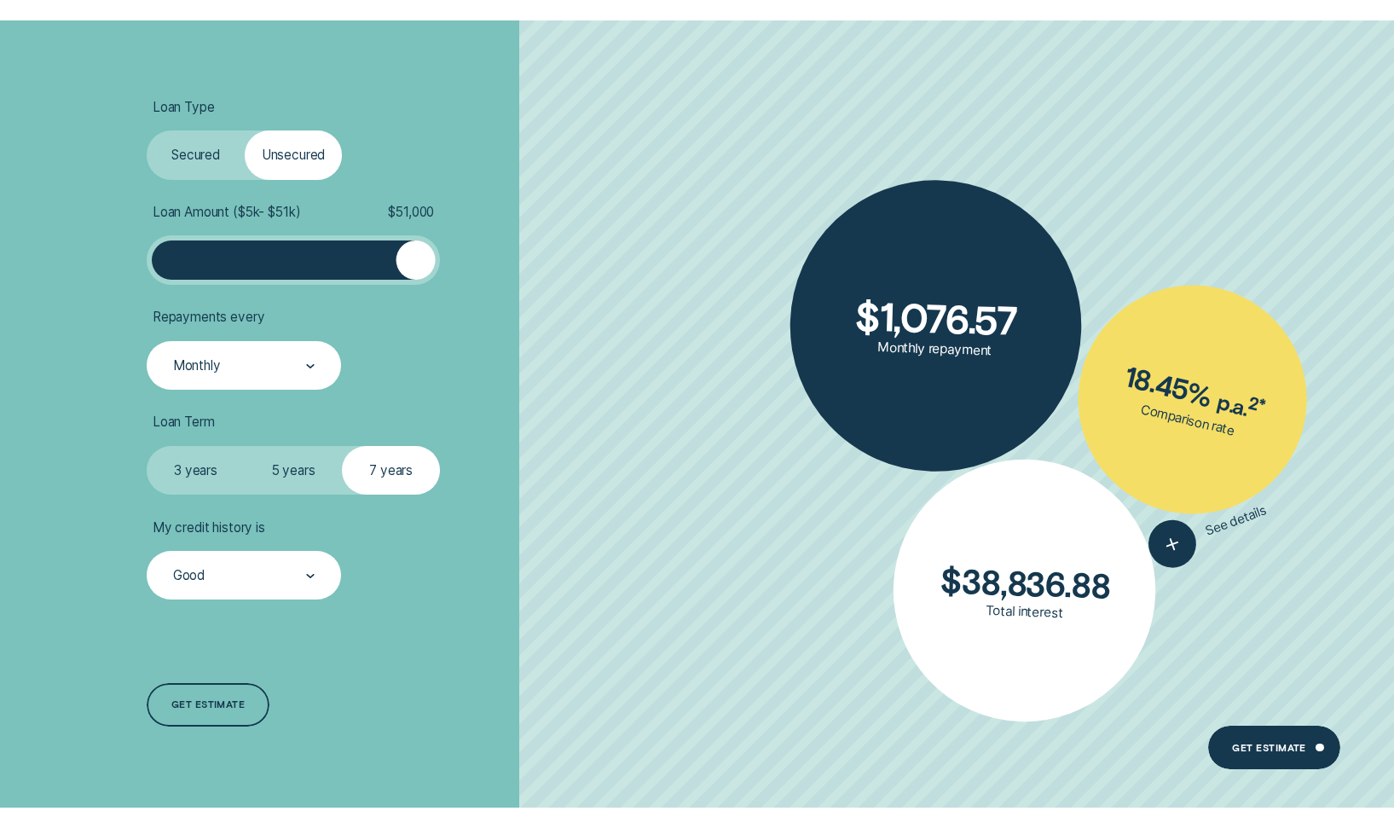
click at [286, 466] on label "5 years" at bounding box center [294, 470] width 98 height 49
click at [245, 446] on input "5 years" at bounding box center [245, 446] width 0 height 0
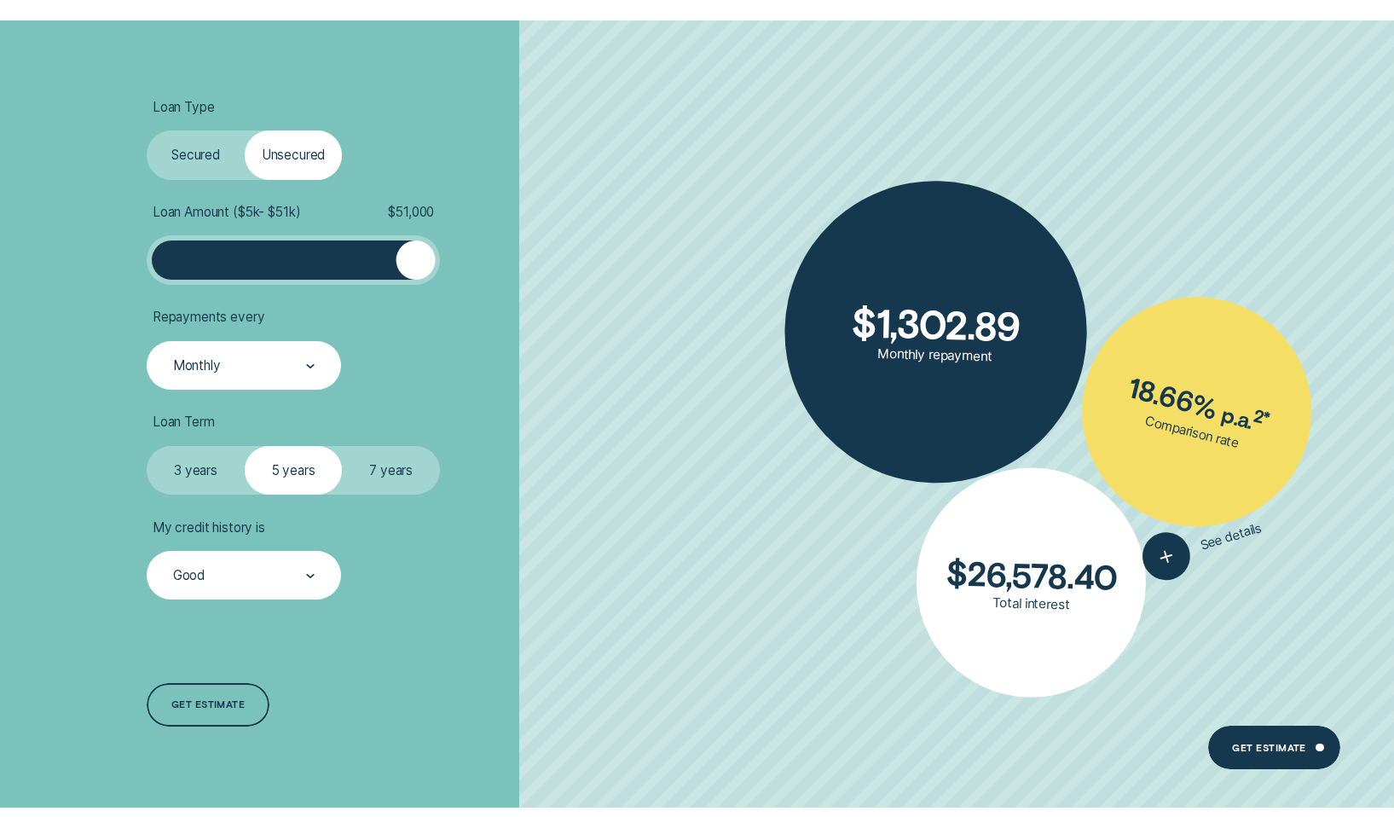
click at [192, 473] on label "3 years" at bounding box center [196, 470] width 98 height 49
click at [147, 446] on input "3 years" at bounding box center [147, 446] width 0 height 0
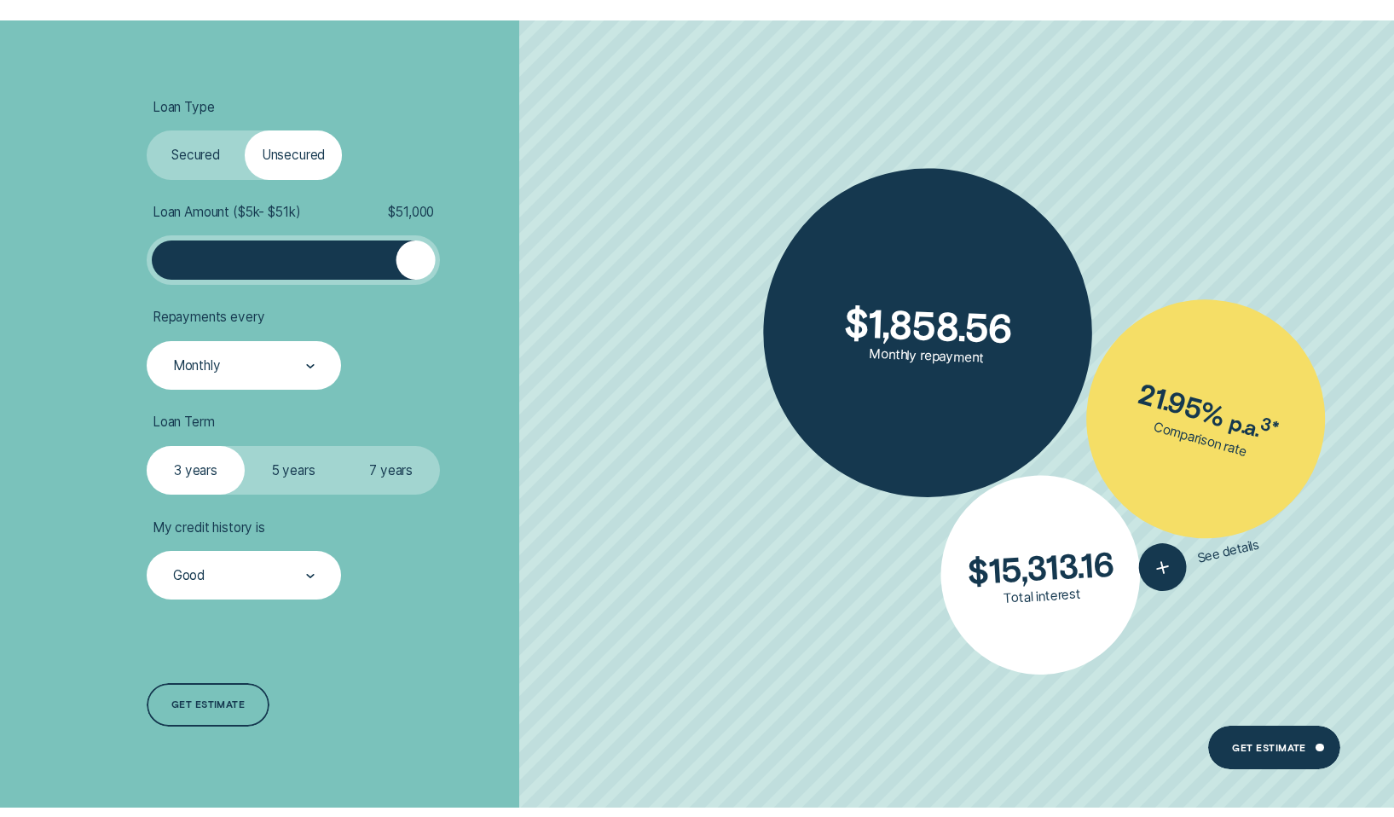
click at [314, 477] on label "5 years" at bounding box center [294, 470] width 98 height 49
click at [245, 446] on input "5 years" at bounding box center [245, 446] width 0 height 0
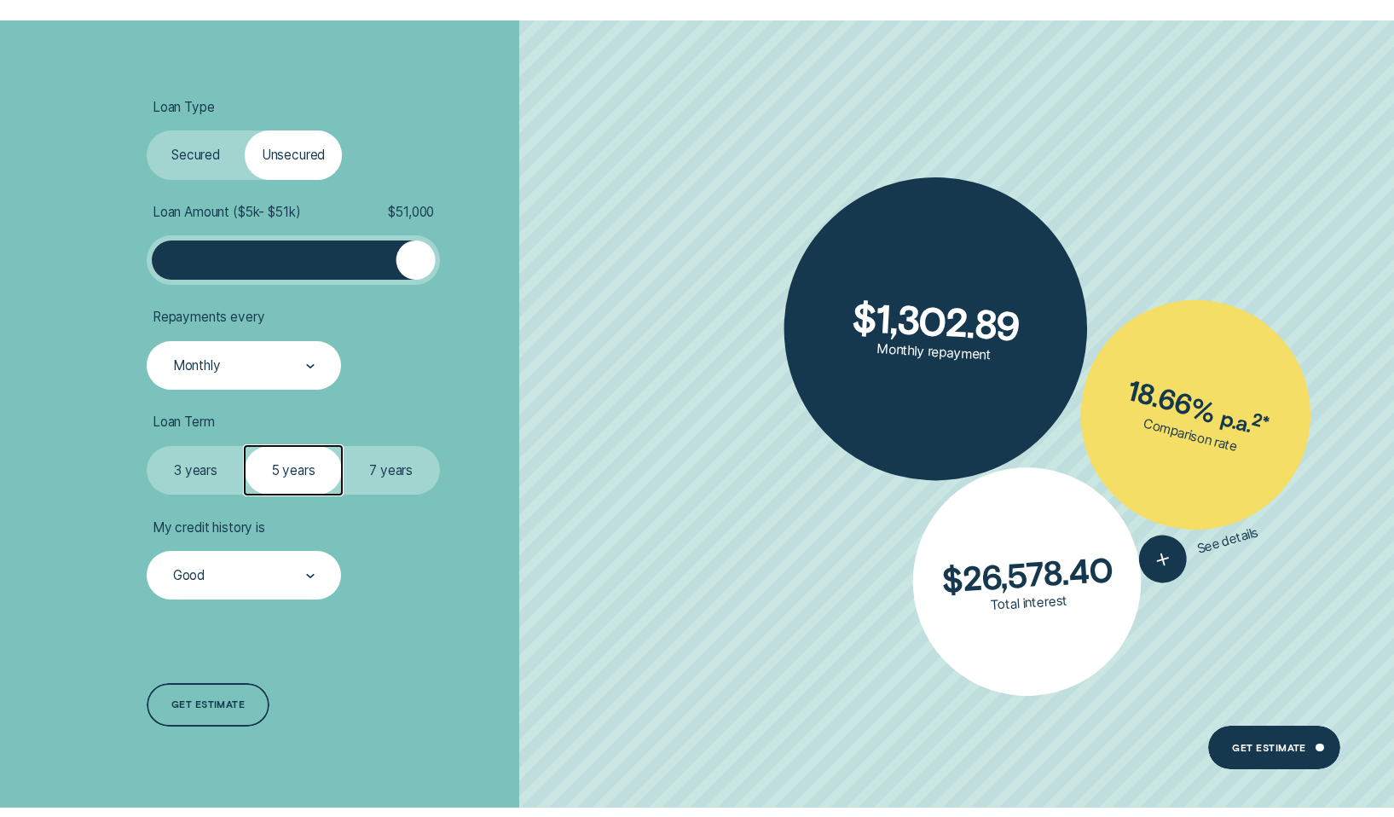
click at [345, 473] on label "7 years" at bounding box center [391, 470] width 98 height 49
click at [342, 446] on input "7 years" at bounding box center [342, 446] width 0 height 0
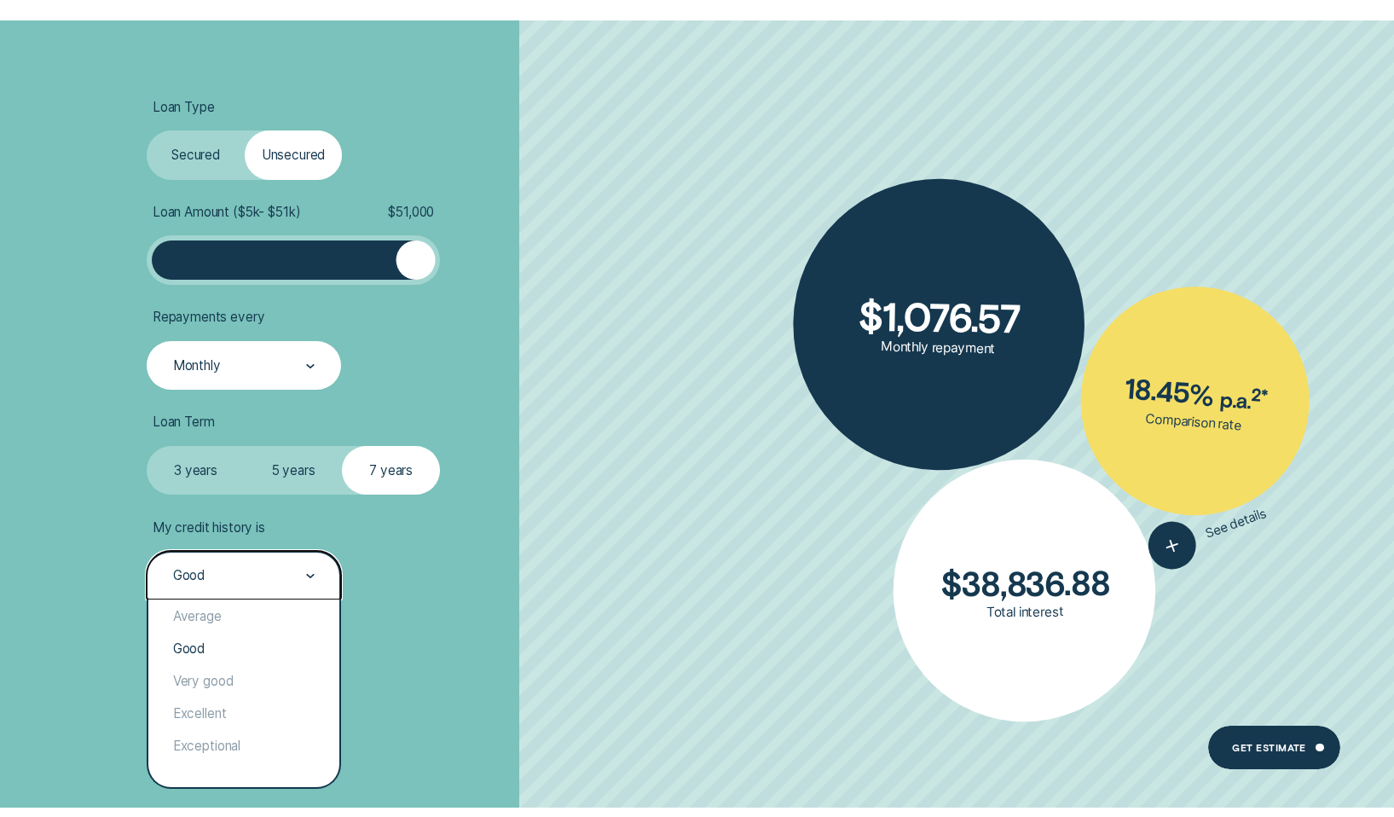
click at [282, 584] on div "Good" at bounding box center [243, 576] width 144 height 18
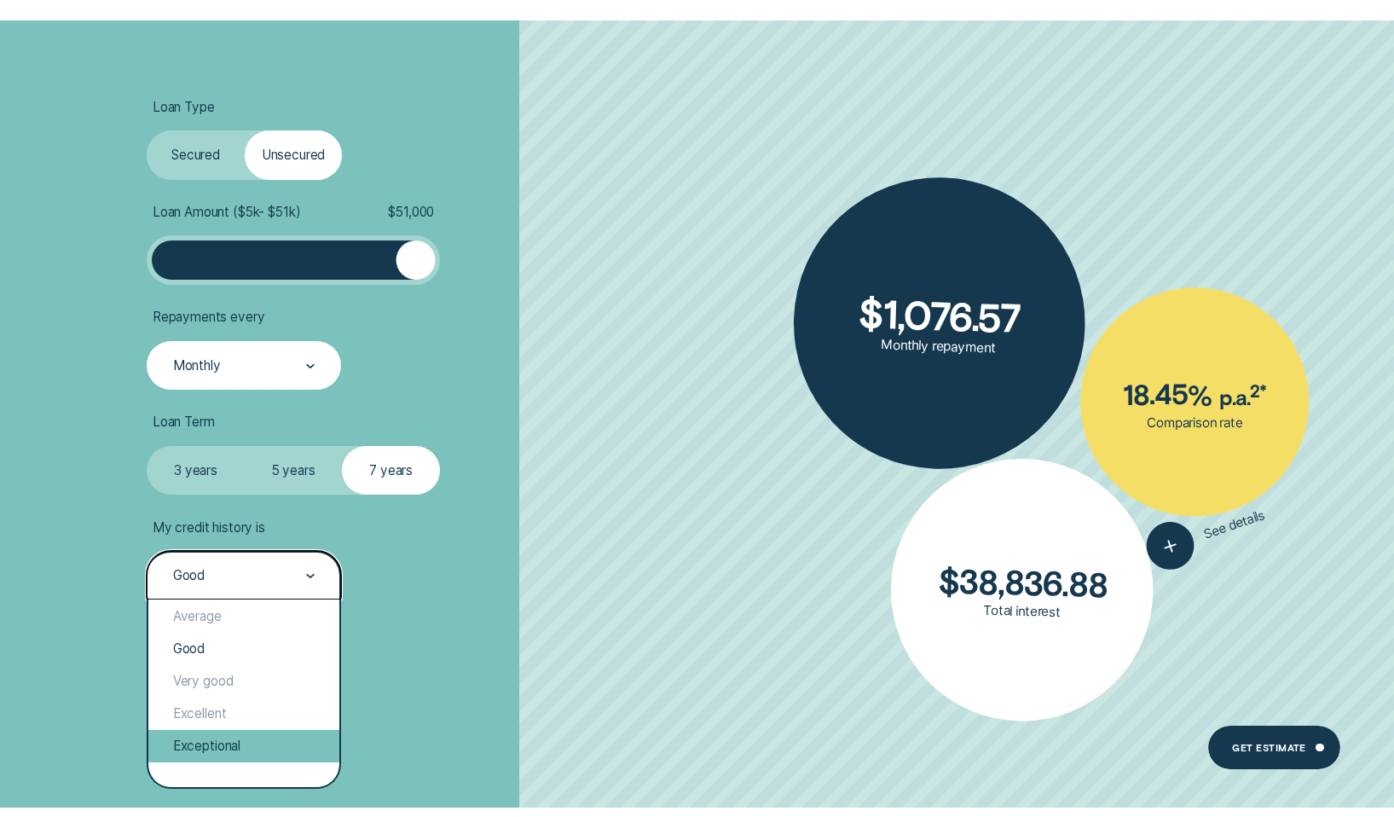
click at [224, 749] on div "Exceptional" at bounding box center [243, 746] width 191 height 32
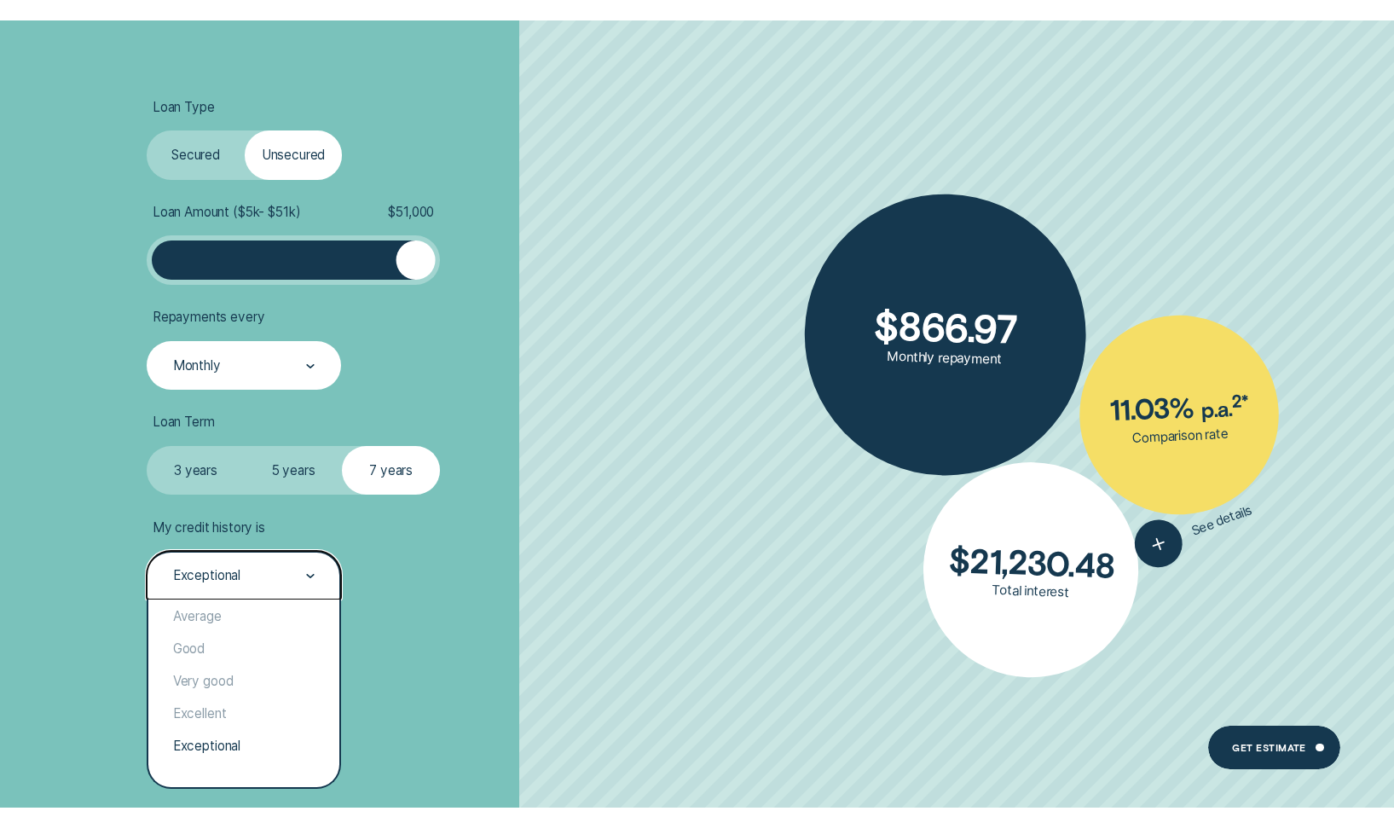
click at [212, 576] on div "Exceptional" at bounding box center [206, 576] width 67 height 16
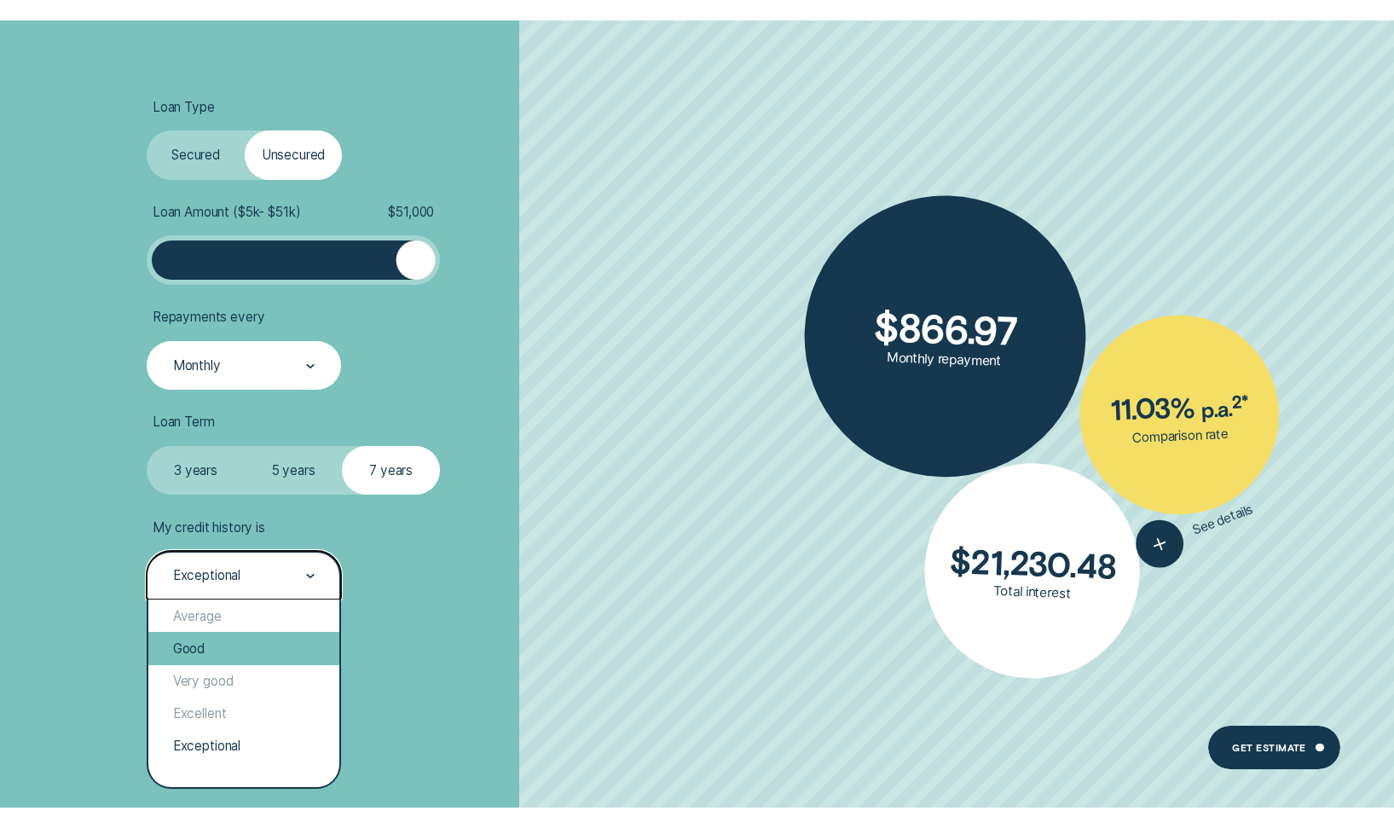
click at [210, 650] on div "Good" at bounding box center [243, 648] width 191 height 32
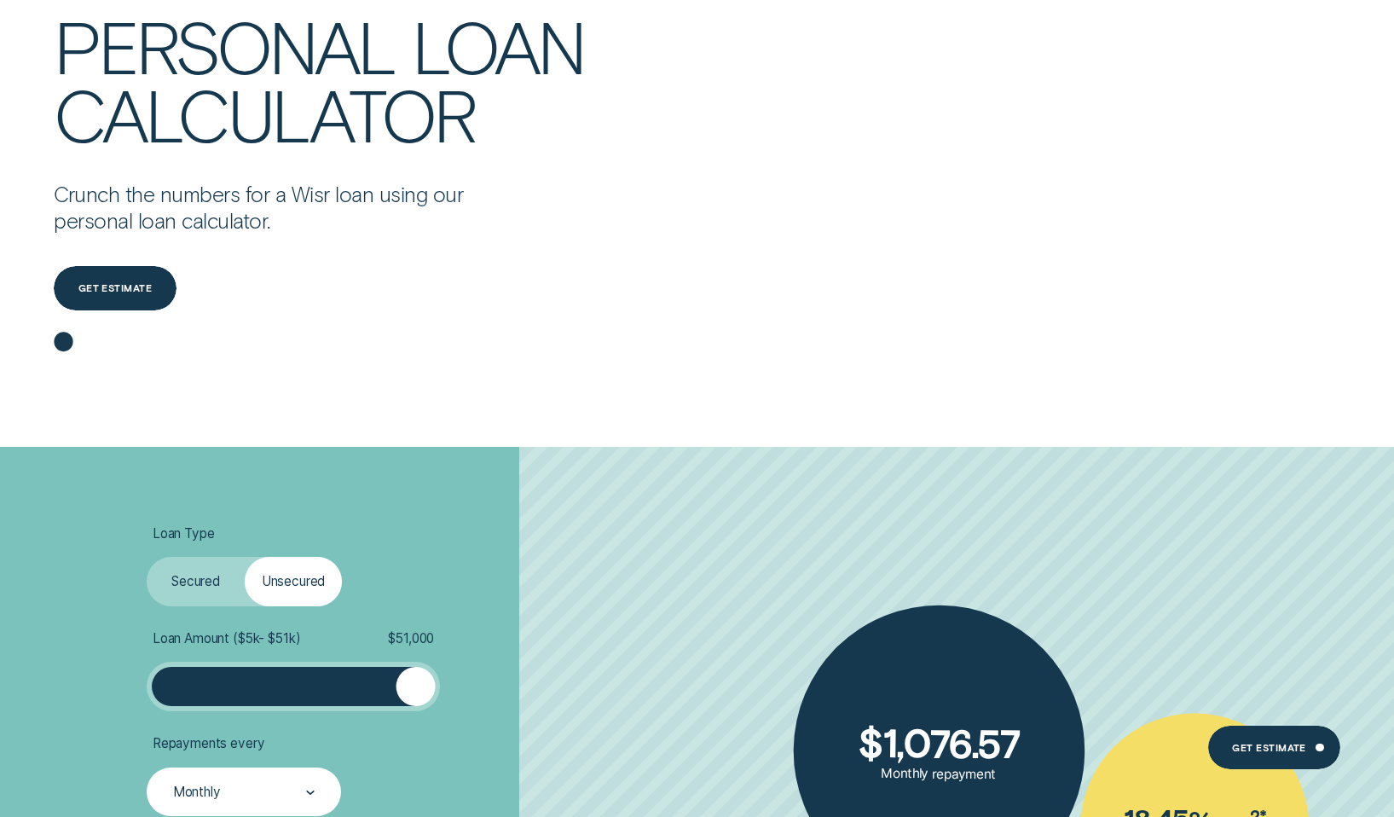
scroll to position [0, 0]
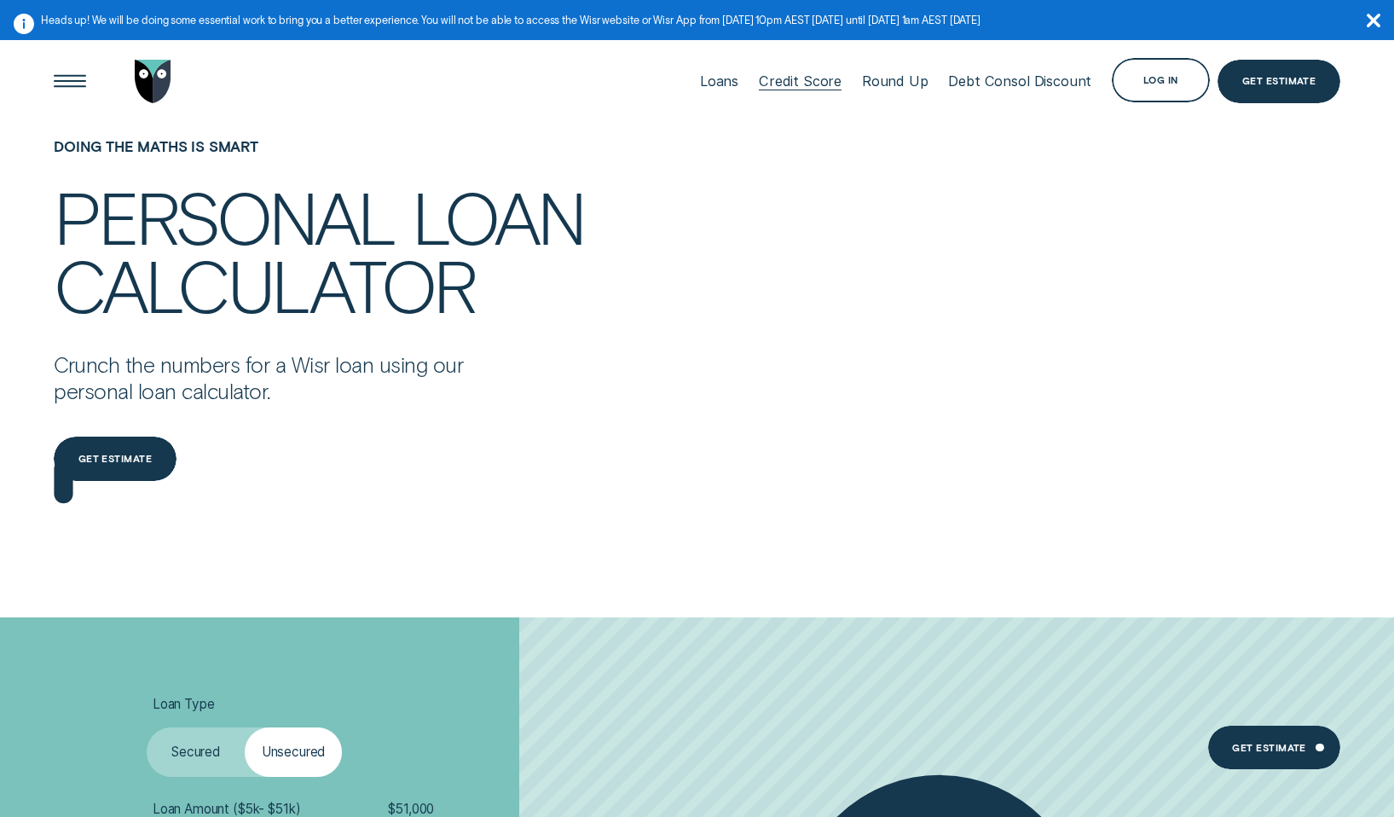
click at [802, 90] on div at bounding box center [800, 90] width 83 height 1
